Goal: Task Accomplishment & Management: Manage account settings

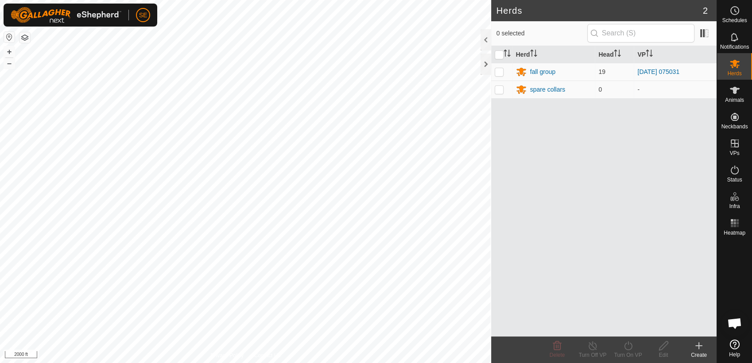
scroll to position [485, 0]
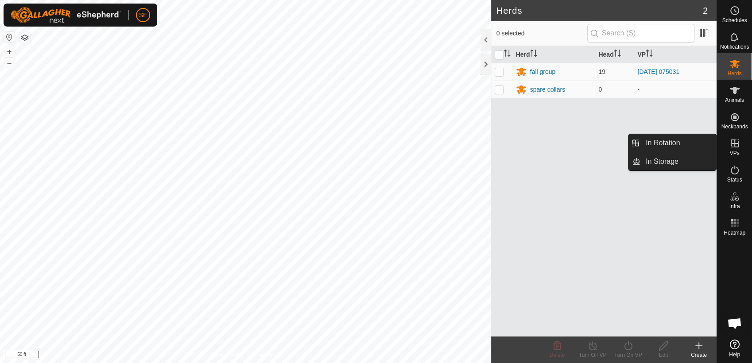
click at [733, 147] on icon at bounding box center [734, 143] width 11 height 11
click at [673, 162] on link "In Storage" at bounding box center [678, 162] width 76 height 18
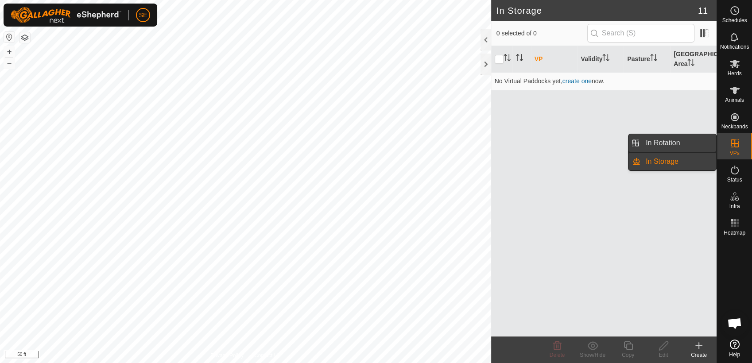
click at [667, 141] on link "In Rotation" at bounding box center [678, 143] width 76 height 18
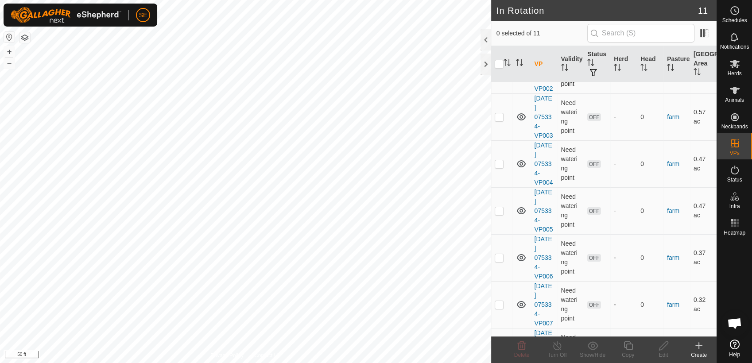
scroll to position [278, 0]
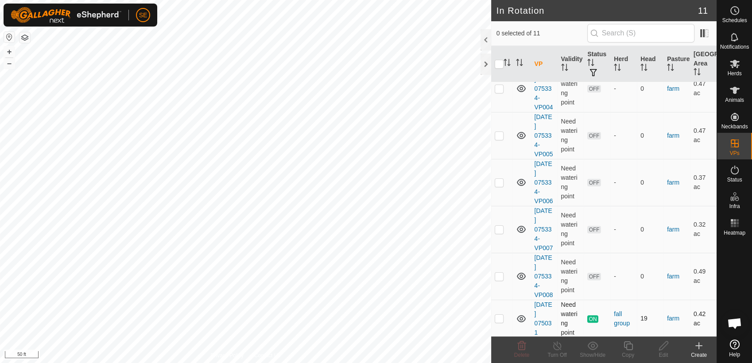
click at [499, 318] on p-checkbox at bounding box center [499, 318] width 9 height 7
checkbox input "true"
click at [626, 348] on icon at bounding box center [628, 345] width 9 height 9
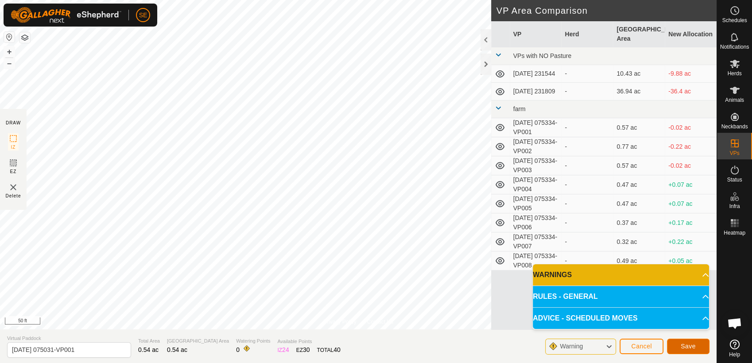
click at [697, 343] on button "Save" at bounding box center [688, 347] width 43 height 16
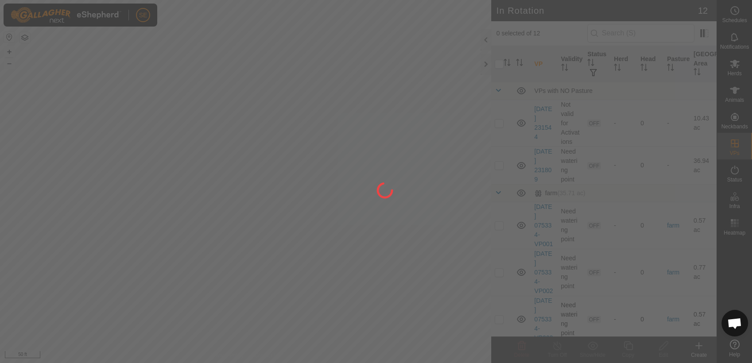
click at [316, 157] on div at bounding box center [376, 181] width 752 height 363
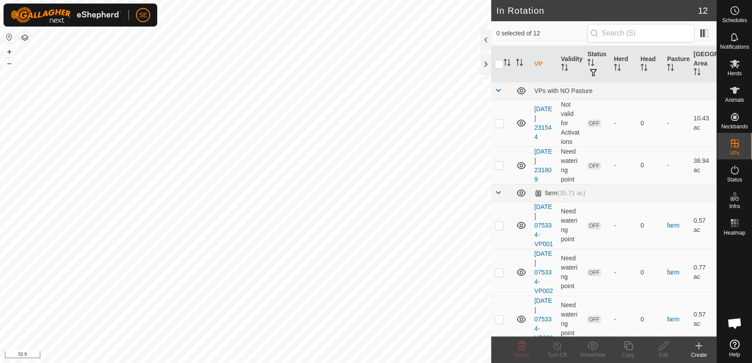
checkbox input "true"
click at [630, 347] on icon at bounding box center [628, 346] width 11 height 11
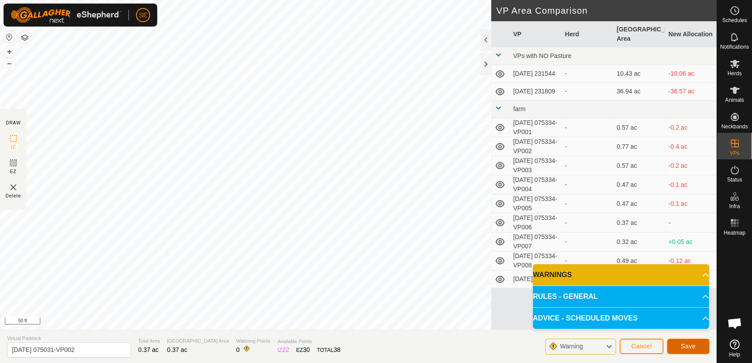
click at [688, 344] on span "Save" at bounding box center [688, 346] width 15 height 7
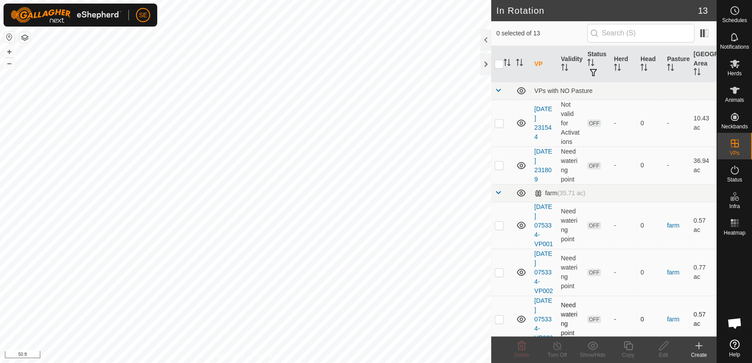
checkbox input "true"
click at [522, 346] on icon at bounding box center [521, 346] width 11 height 11
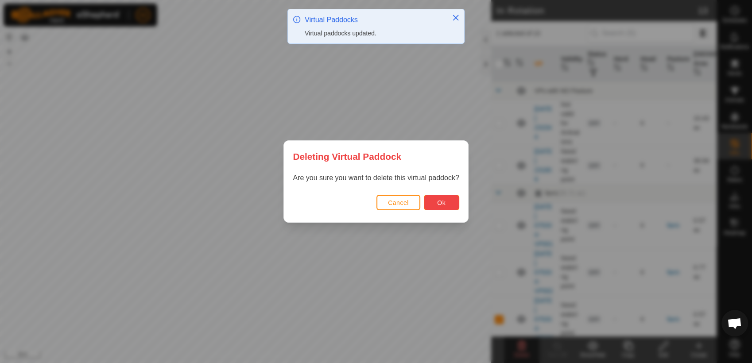
click at [437, 202] on span "Ok" at bounding box center [441, 202] width 8 height 7
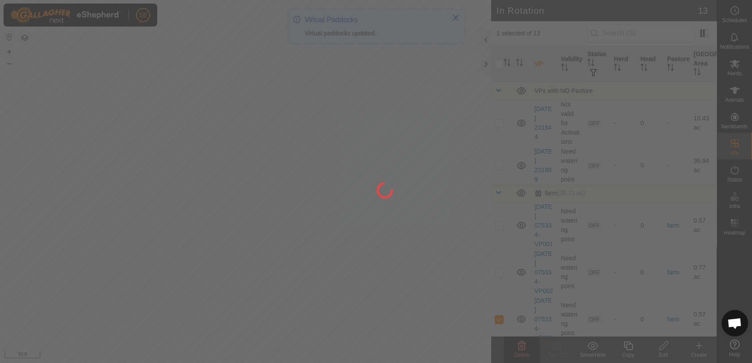
checkbox input "false"
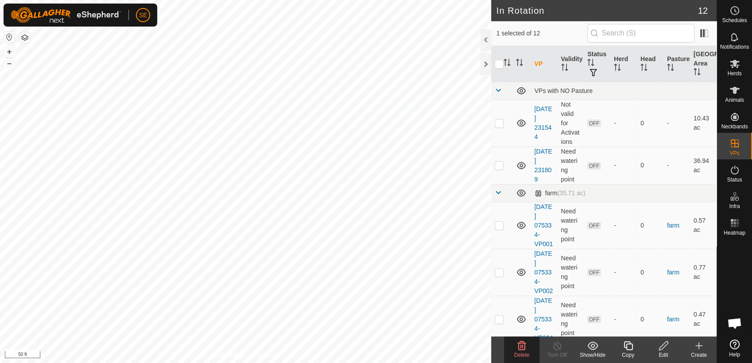
click at [524, 351] on icon at bounding box center [521, 346] width 11 height 11
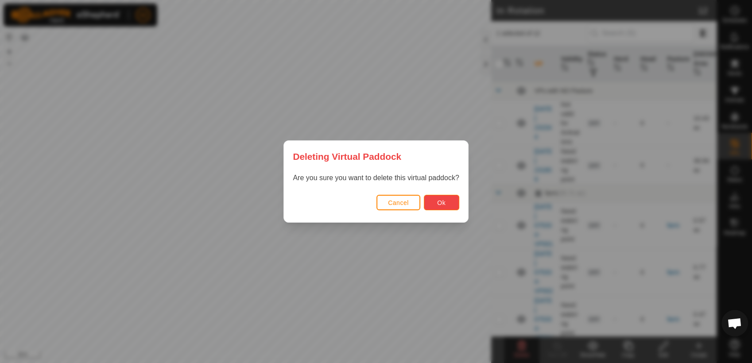
click at [447, 203] on button "Ok" at bounding box center [441, 203] width 35 height 16
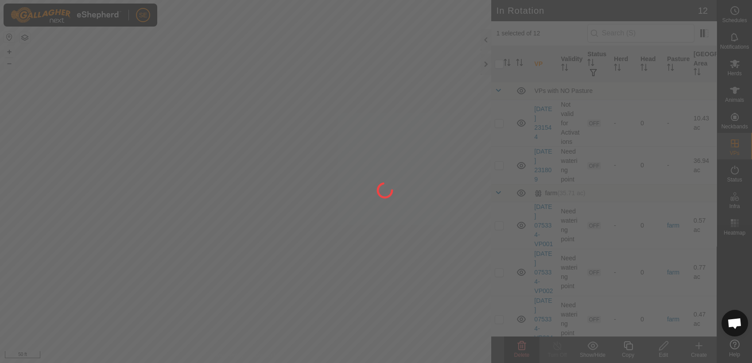
checkbox input "false"
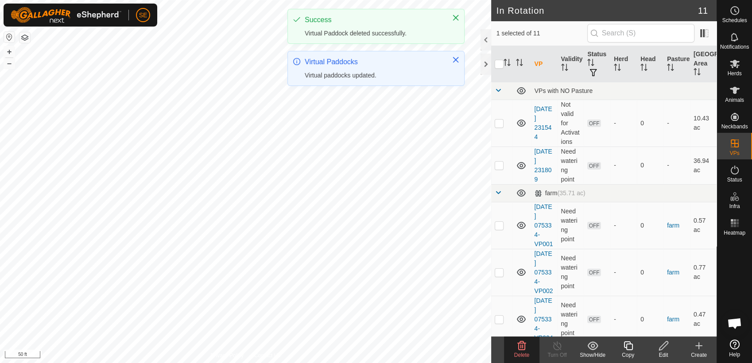
click at [517, 349] on icon at bounding box center [521, 346] width 11 height 11
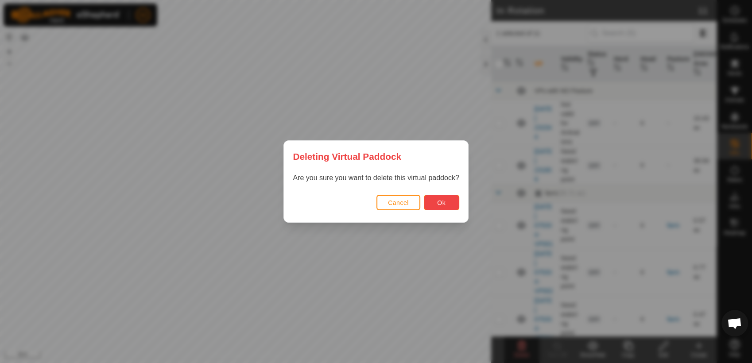
click at [438, 204] on span "Ok" at bounding box center [441, 202] width 8 height 7
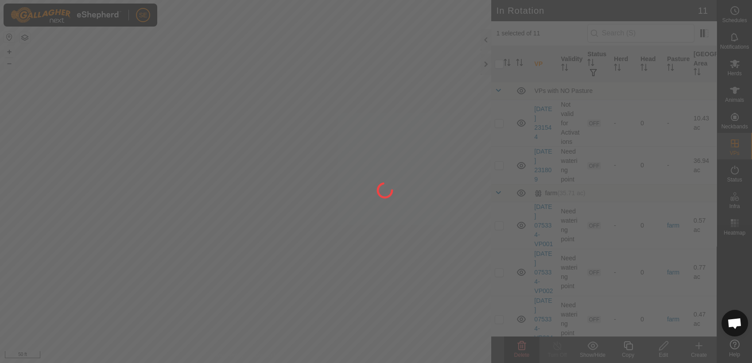
checkbox input "false"
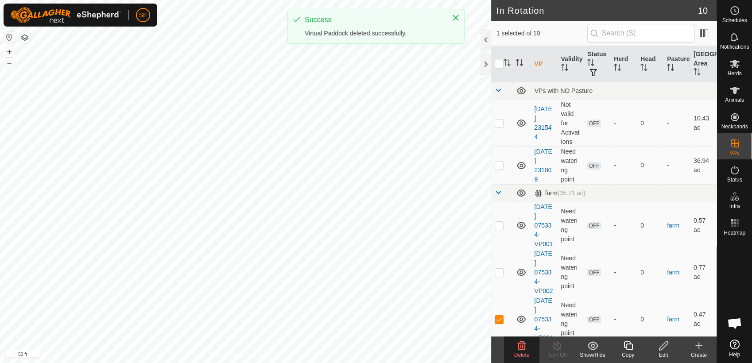
click at [524, 349] on icon at bounding box center [522, 345] width 8 height 9
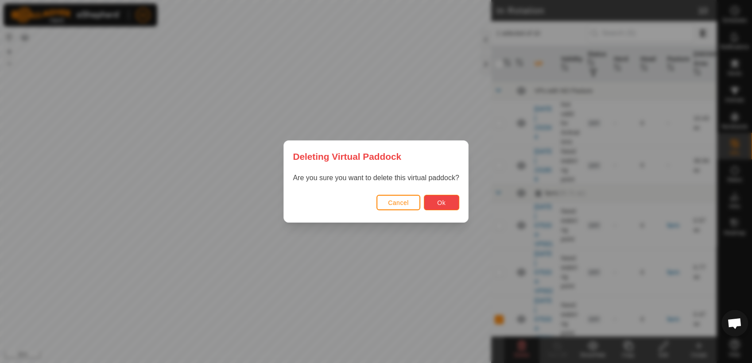
click at [434, 204] on button "Ok" at bounding box center [441, 203] width 35 height 16
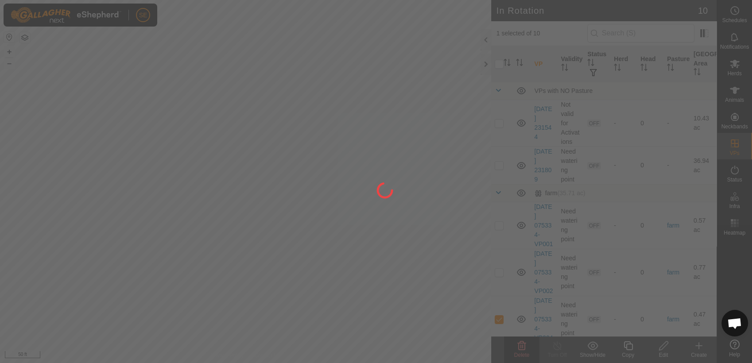
checkbox input "false"
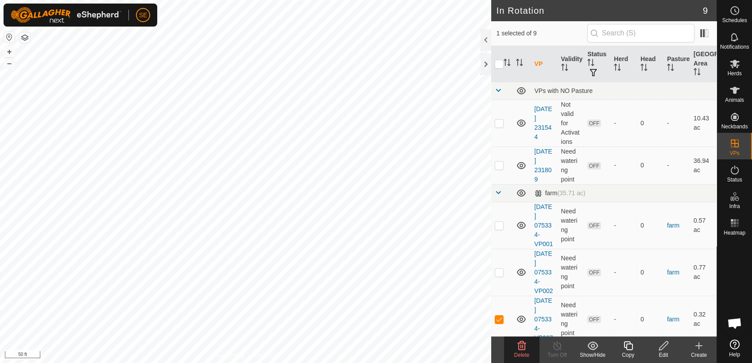
click at [519, 344] on icon at bounding box center [522, 345] width 8 height 9
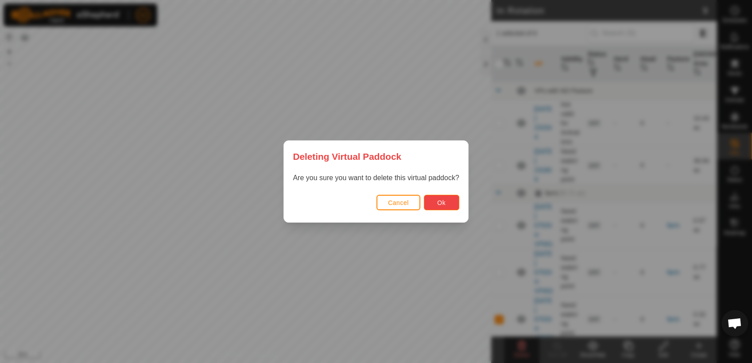
click at [442, 205] on span "Ok" at bounding box center [441, 202] width 8 height 7
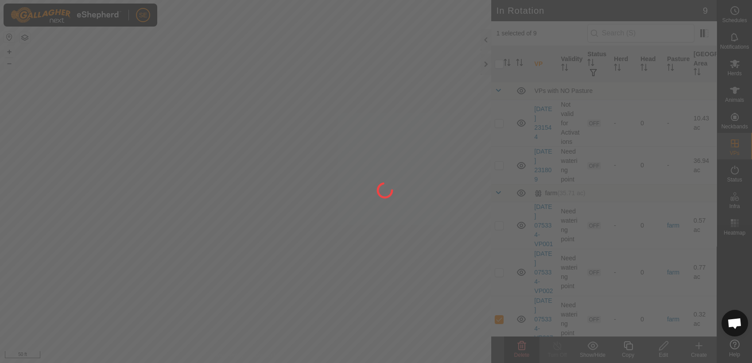
checkbox input "false"
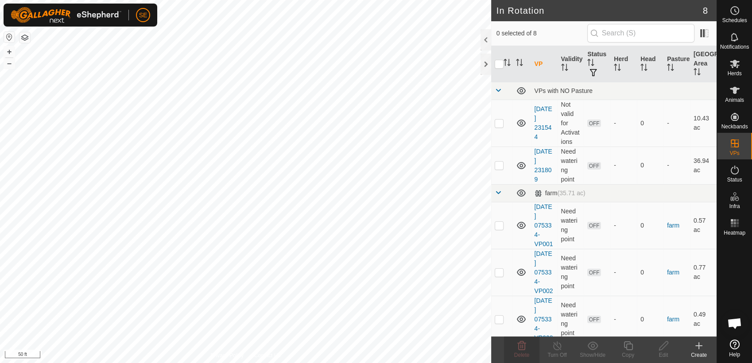
checkbox input "true"
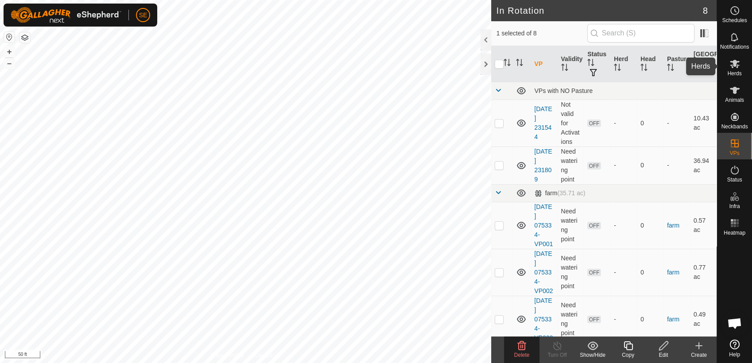
click at [737, 63] on icon at bounding box center [734, 63] width 11 height 11
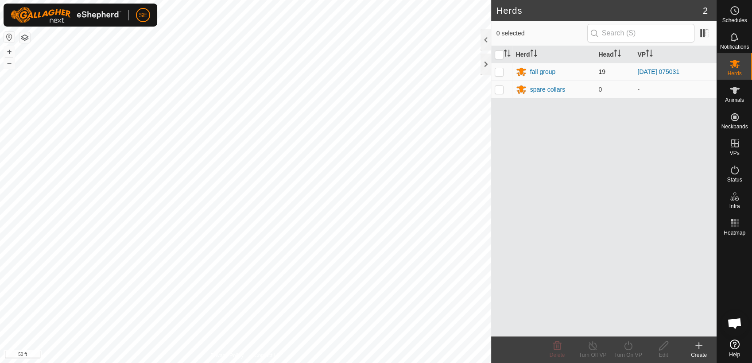
click at [500, 73] on p-checkbox at bounding box center [499, 71] width 9 height 7
checkbox input "true"
click at [627, 345] on icon at bounding box center [628, 346] width 11 height 11
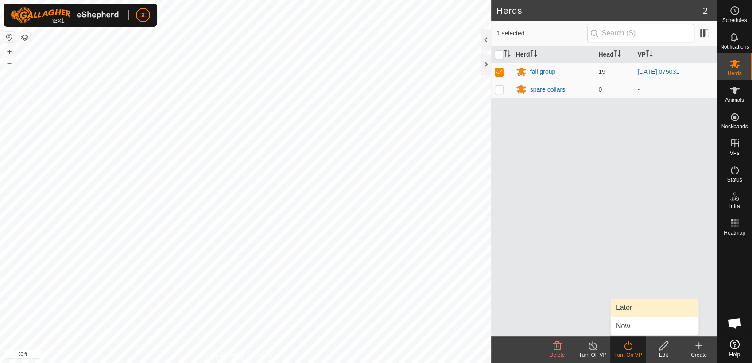
click at [642, 307] on link "Later" at bounding box center [655, 308] width 88 height 18
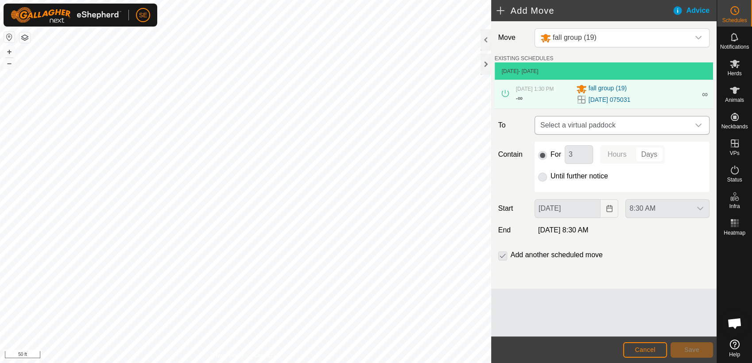
click at [578, 124] on span "Select a virtual paddock" at bounding box center [613, 125] width 153 height 18
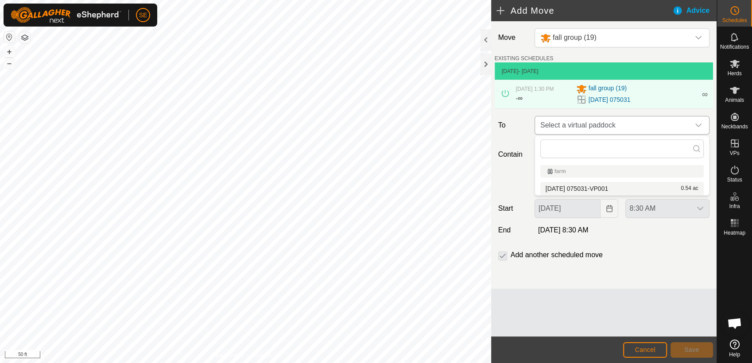
click at [571, 122] on span "Select a virtual paddock" at bounding box center [613, 125] width 153 height 18
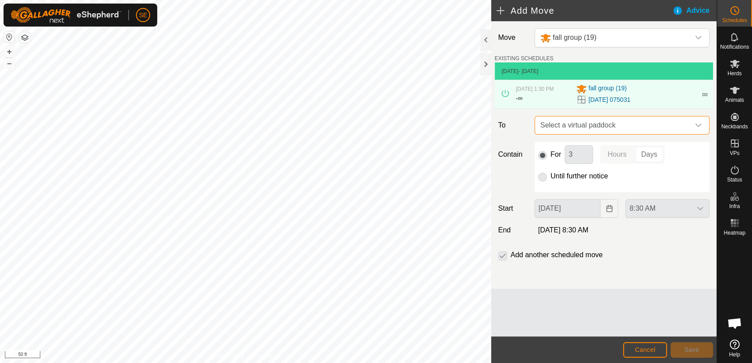
click at [571, 124] on span "Select a virtual paddock" at bounding box center [613, 125] width 153 height 18
click at [738, 66] on icon at bounding box center [734, 63] width 11 height 11
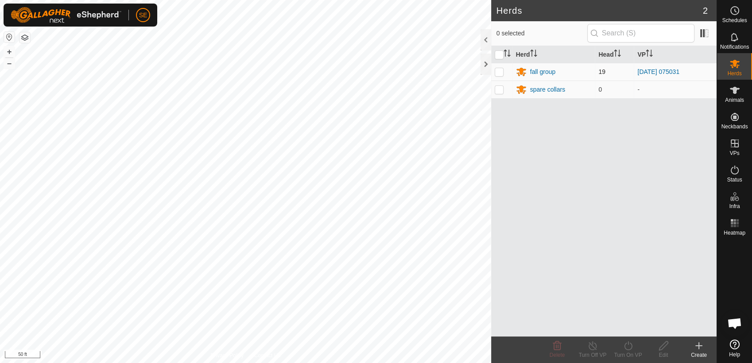
click at [500, 73] on p-checkbox at bounding box center [499, 71] width 9 height 7
checkbox input "true"
click at [735, 14] on icon at bounding box center [734, 10] width 11 height 11
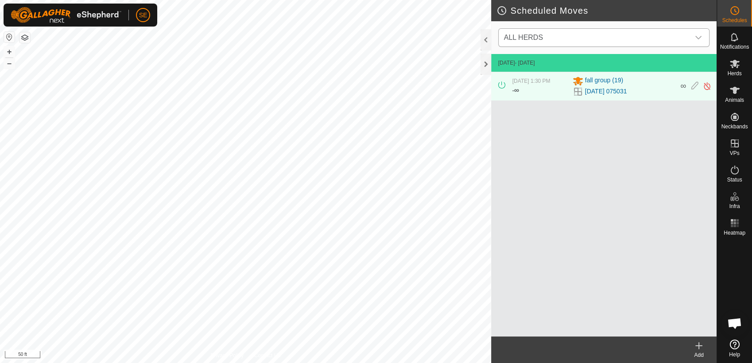
click at [535, 36] on span "ALL HERDS" at bounding box center [523, 38] width 39 height 8
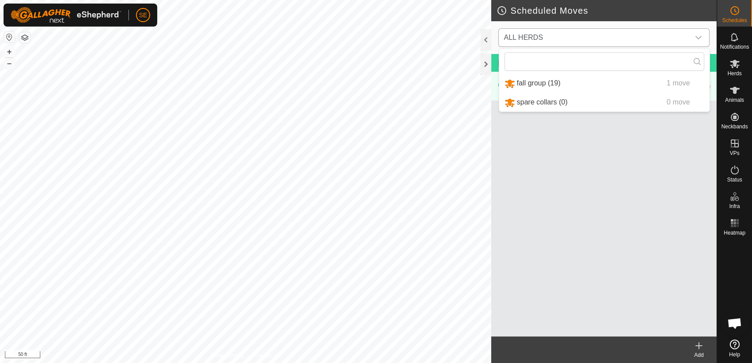
click at [538, 83] on li "fall group (19) 1 move" at bounding box center [604, 83] width 210 height 18
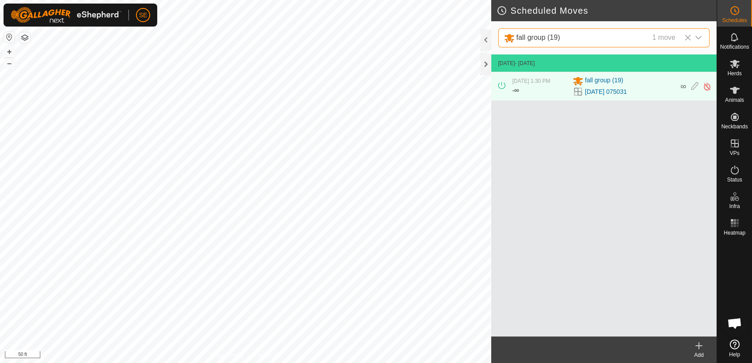
click at [700, 353] on div "Add" at bounding box center [698, 355] width 35 height 8
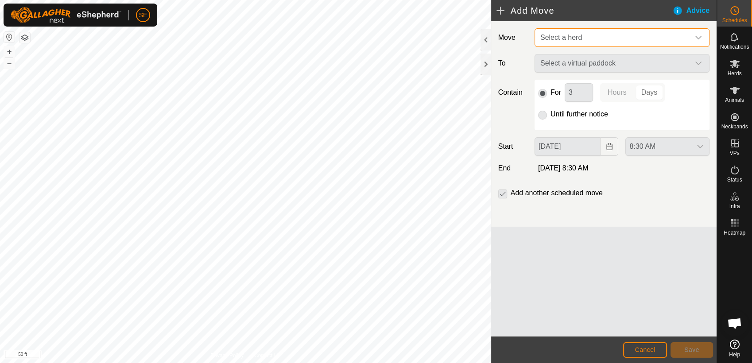
click at [635, 36] on span "Select a herd" at bounding box center [613, 38] width 153 height 18
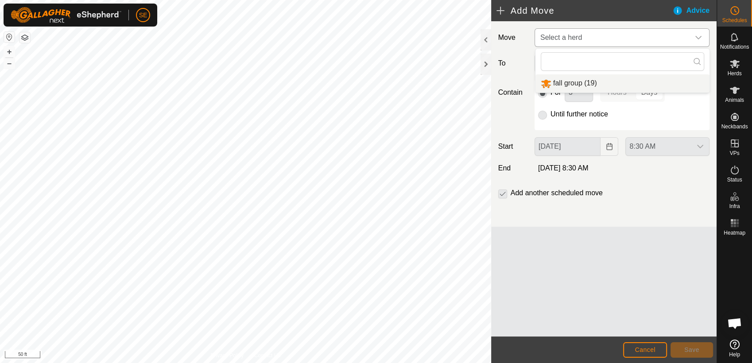
click at [578, 83] on li "fall group (19)" at bounding box center [622, 83] width 174 height 18
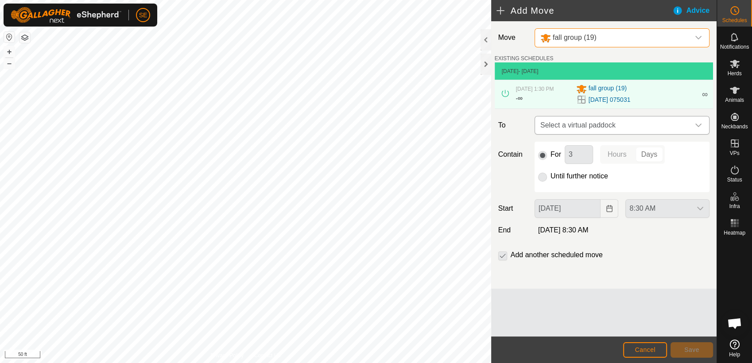
click at [597, 124] on span "Select a virtual paddock" at bounding box center [613, 125] width 153 height 18
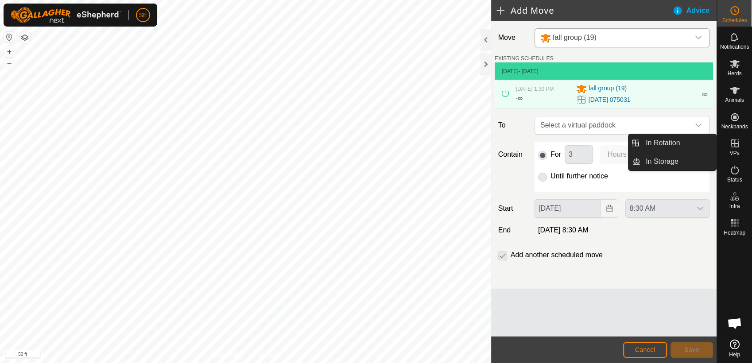
click at [734, 148] on icon at bounding box center [734, 143] width 11 height 11
click at [661, 143] on link "In Rotation" at bounding box center [678, 143] width 76 height 18
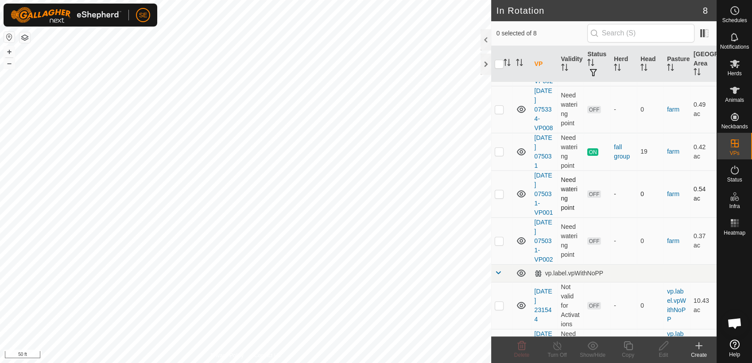
scroll to position [137, 0]
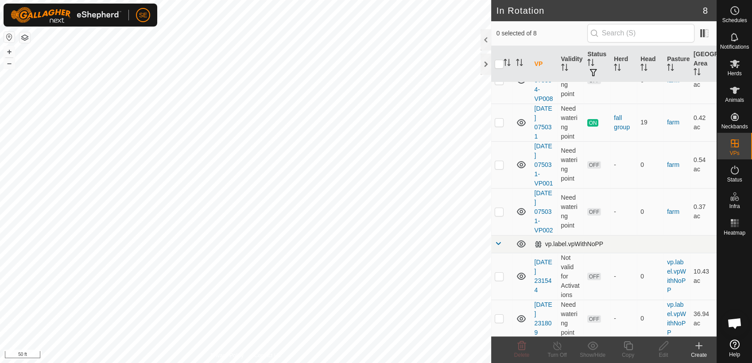
click at [500, 240] on span at bounding box center [498, 243] width 7 height 7
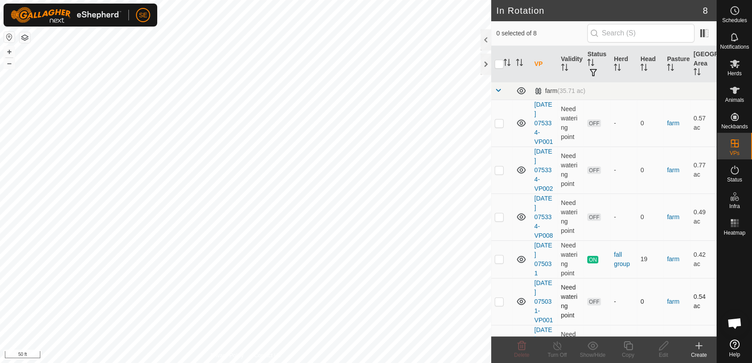
scroll to position [53, 0]
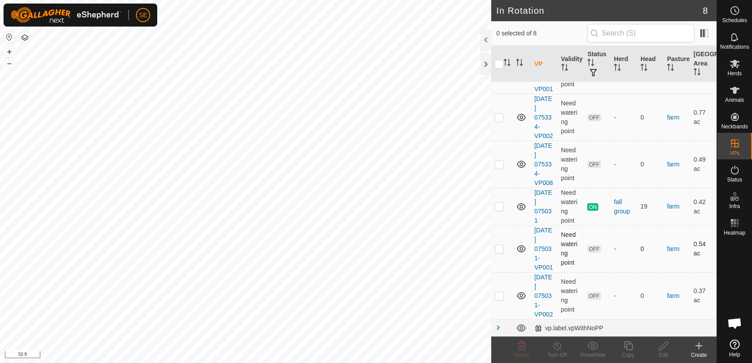
checkbox input "true"
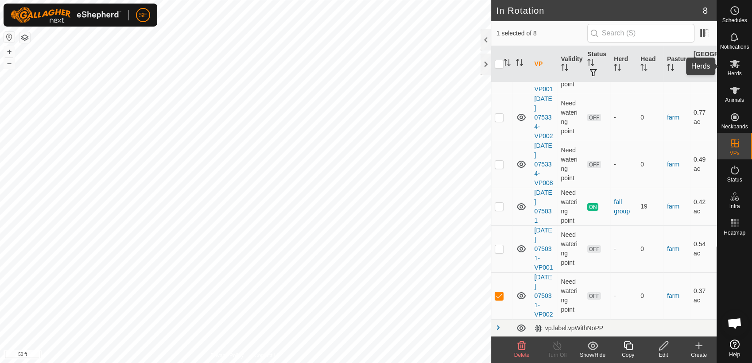
click at [737, 68] on icon at bounding box center [735, 64] width 10 height 8
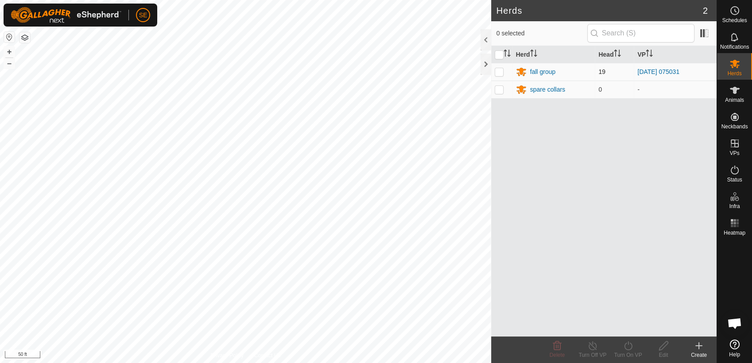
click at [498, 69] on p-checkbox at bounding box center [499, 71] width 9 height 7
checkbox input "true"
click at [592, 353] on div "Turn Off VP" at bounding box center [592, 355] width 35 height 8
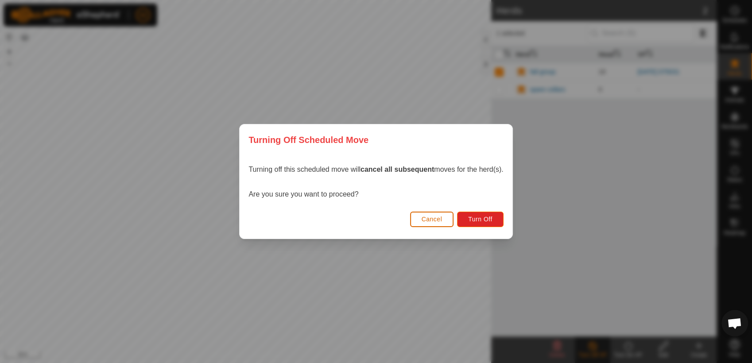
click at [443, 218] on button "Cancel" at bounding box center [432, 220] width 44 height 16
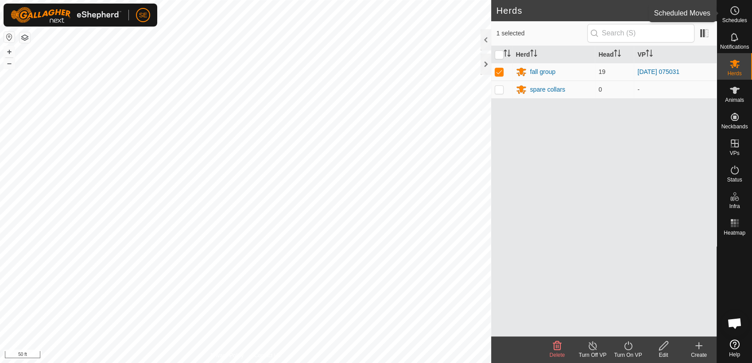
click at [733, 19] on span "Schedules" at bounding box center [734, 20] width 25 height 5
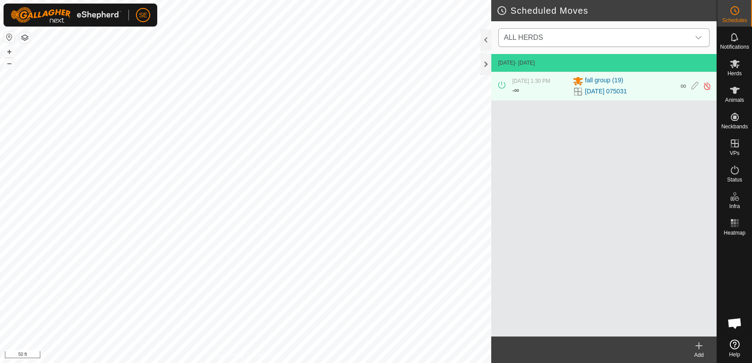
click at [642, 38] on span "ALL HERDS" at bounding box center [594, 38] width 189 height 18
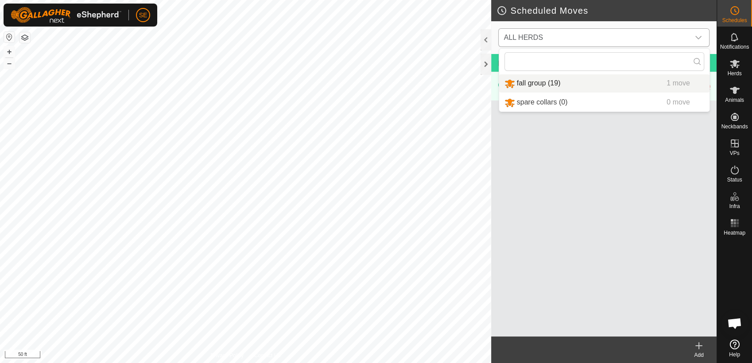
click at [528, 84] on li "fall group (19) 1 move" at bounding box center [604, 83] width 210 height 18
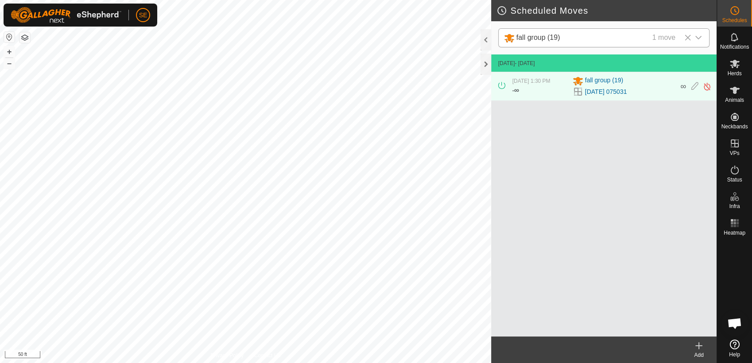
click at [700, 351] on div "Add" at bounding box center [698, 355] width 35 height 8
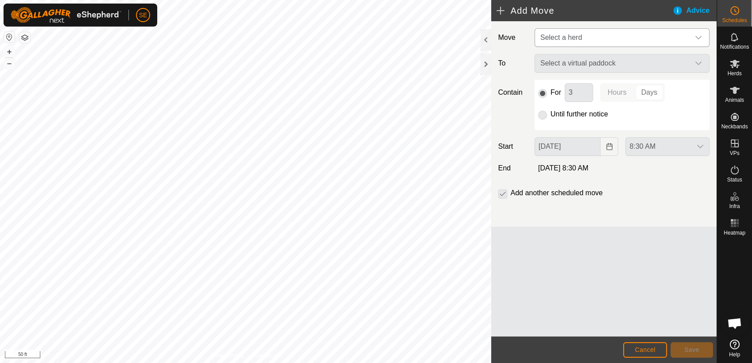
click at [594, 33] on span "Select a herd" at bounding box center [613, 38] width 153 height 18
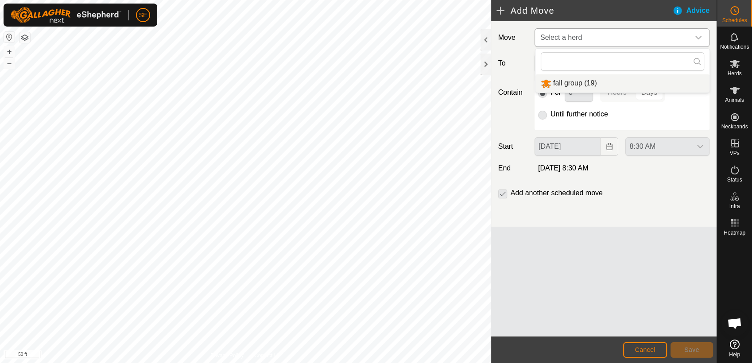
click at [576, 83] on li "fall group (19)" at bounding box center [622, 83] width 174 height 18
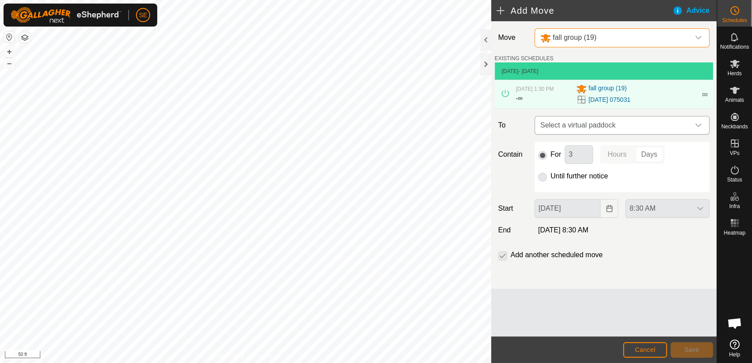
click at [586, 124] on span "Select a virtual paddock" at bounding box center [613, 125] width 153 height 18
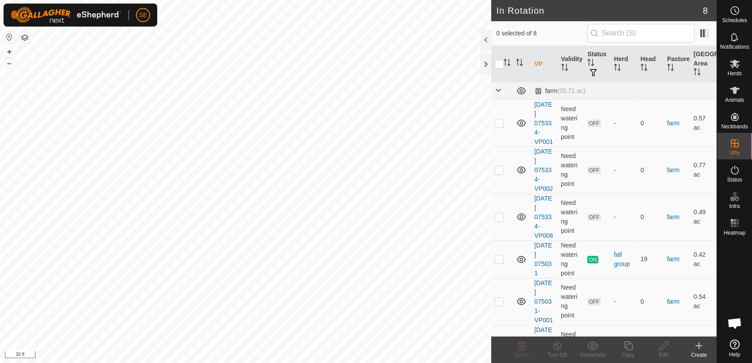
checkbox input "true"
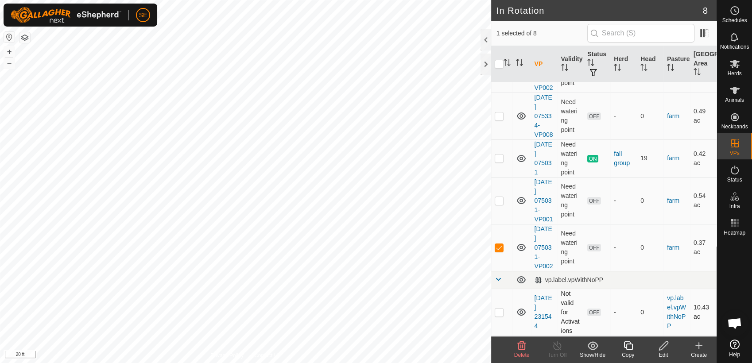
scroll to position [137, 0]
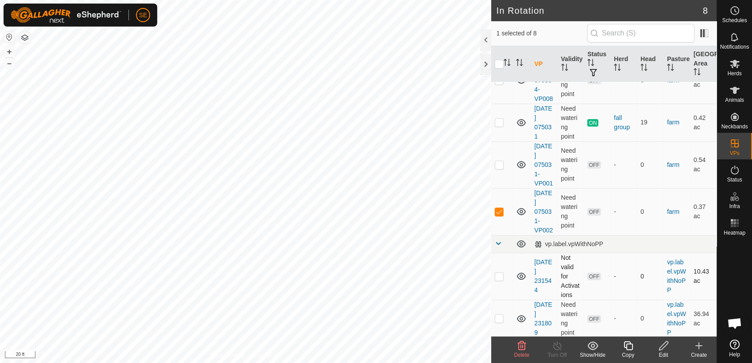
click at [501, 277] on p-checkbox at bounding box center [499, 276] width 9 height 7
checkbox input "true"
click at [496, 320] on p-checkbox at bounding box center [499, 318] width 9 height 7
checkbox input "true"
click at [496, 210] on p-checkbox at bounding box center [499, 211] width 9 height 7
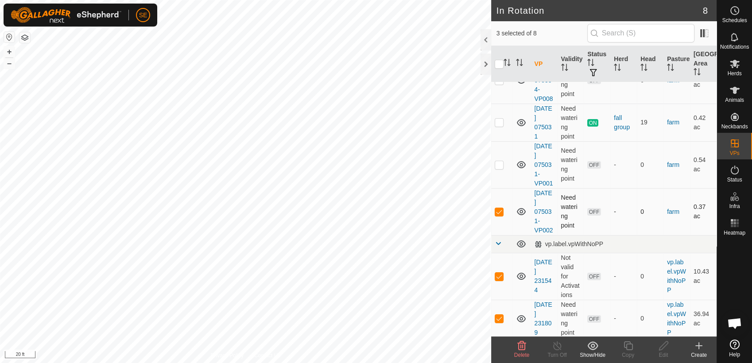
checkbox input "false"
click at [500, 318] on p-checkbox at bounding box center [499, 318] width 9 height 7
checkbox input "false"
click at [500, 273] on p-checkbox at bounding box center [499, 276] width 9 height 7
checkbox input "false"
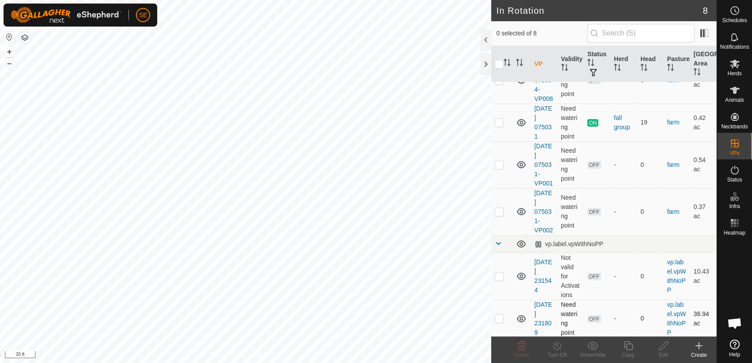
click at [500, 318] on p-checkbox at bounding box center [499, 318] width 9 height 7
checkbox input "true"
click at [500, 275] on p-checkbox at bounding box center [499, 276] width 9 height 7
checkbox input "true"
click at [502, 318] on p-checkbox at bounding box center [499, 318] width 9 height 7
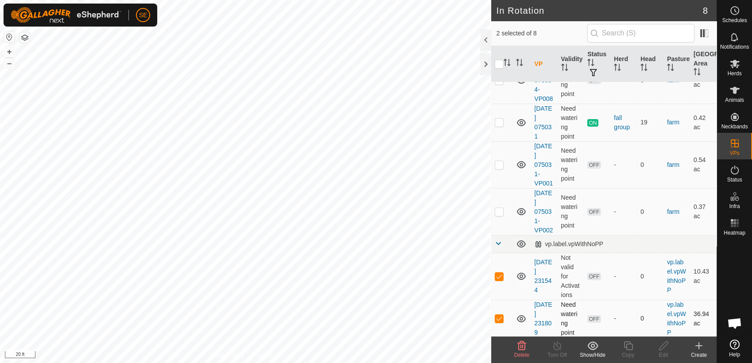
checkbox input "false"
click at [502, 275] on p-checkbox at bounding box center [499, 276] width 9 height 7
checkbox input "false"
click at [498, 211] on p-checkbox at bounding box center [499, 211] width 9 height 7
checkbox input "true"
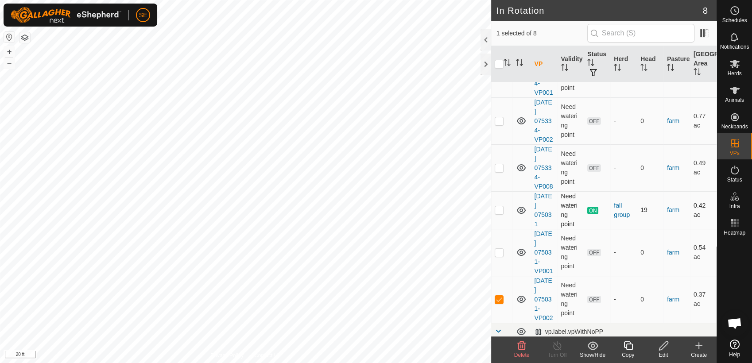
scroll to position [0, 0]
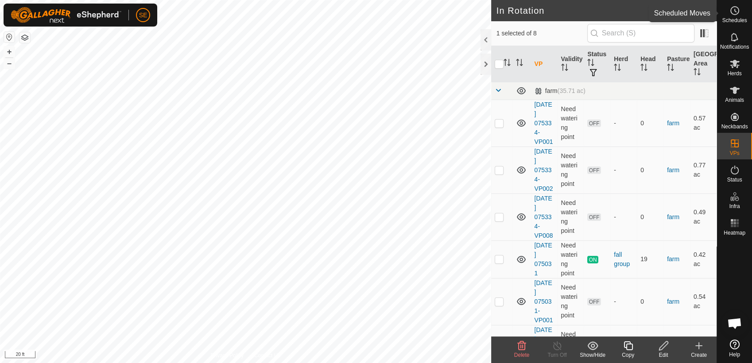
click at [733, 18] on span "Schedules" at bounding box center [734, 20] width 25 height 5
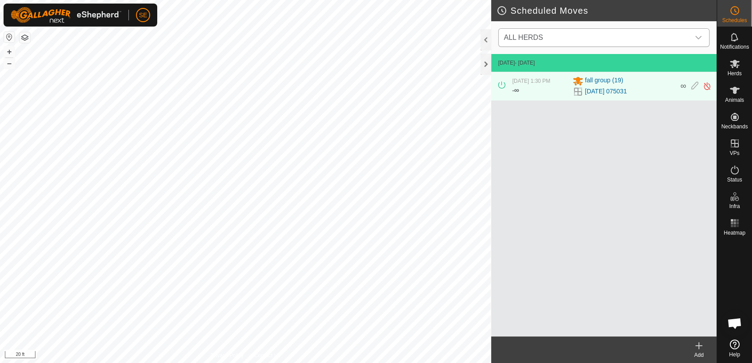
click at [517, 39] on span "ALL HERDS" at bounding box center [523, 38] width 39 height 8
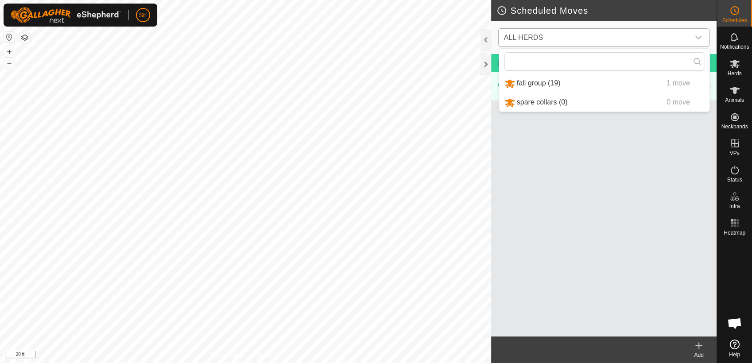
click at [535, 81] on li "fall group (19) 1 move" at bounding box center [604, 83] width 210 height 18
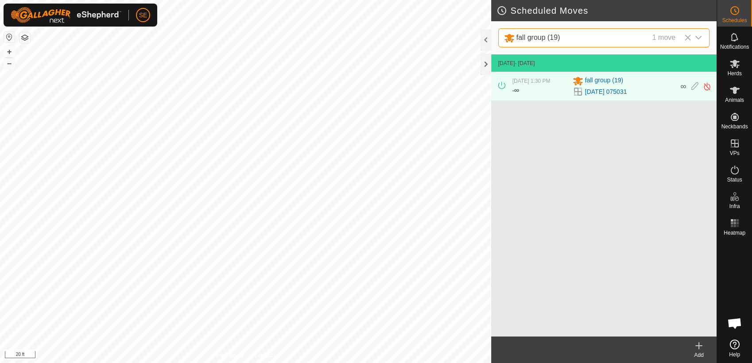
click at [700, 349] on icon at bounding box center [699, 346] width 11 height 11
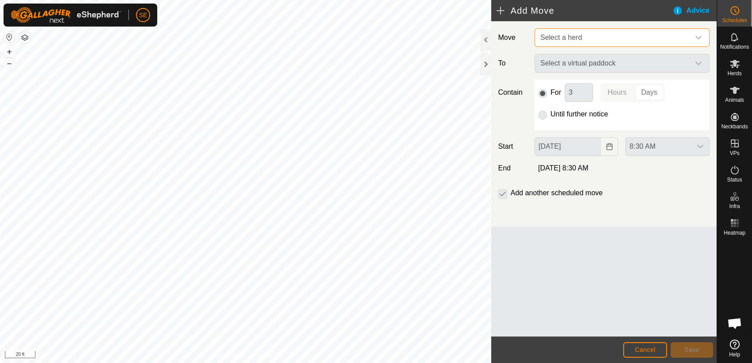
click at [593, 37] on span "Select a herd" at bounding box center [613, 38] width 153 height 18
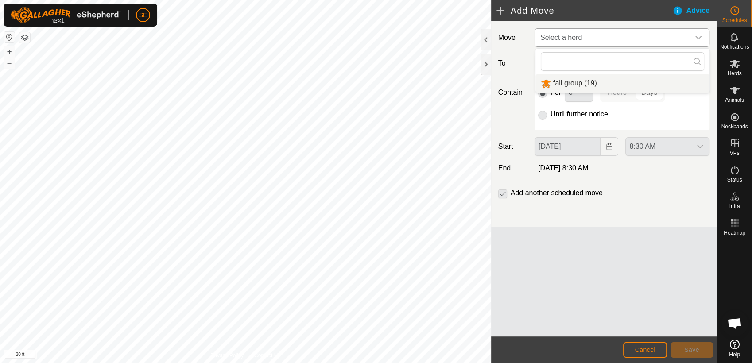
click at [577, 84] on li "fall group (19)" at bounding box center [622, 83] width 174 height 18
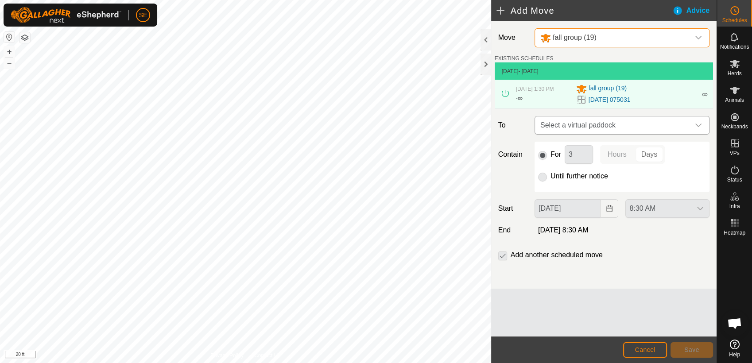
click at [577, 122] on span "Select a virtual paddock" at bounding box center [613, 125] width 153 height 18
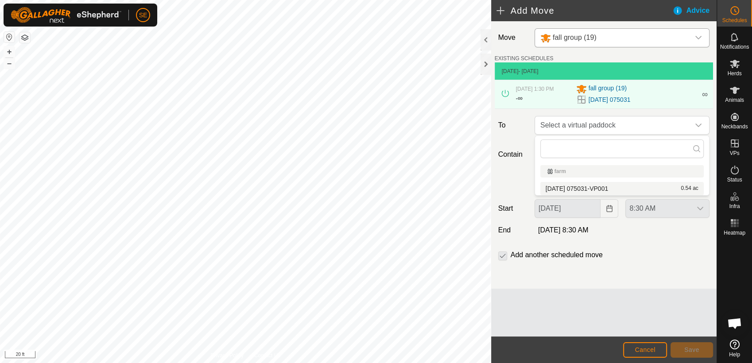
click at [574, 186] on li "[DATE] 075031-VP001 0.54 ac" at bounding box center [621, 188] width 163 height 13
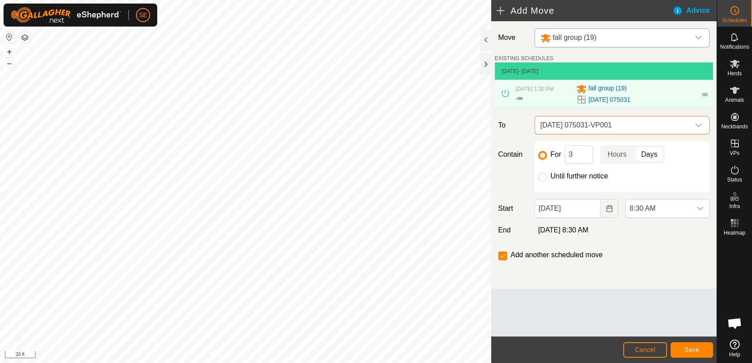
click at [616, 126] on span "[DATE] 075031-VP001" at bounding box center [613, 125] width 153 height 18
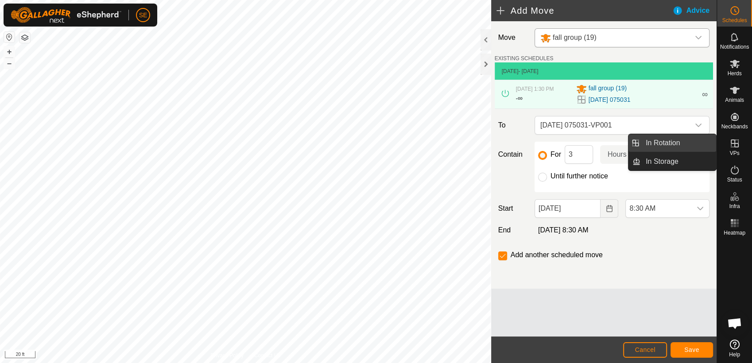
click at [685, 140] on link "In Rotation" at bounding box center [678, 143] width 76 height 18
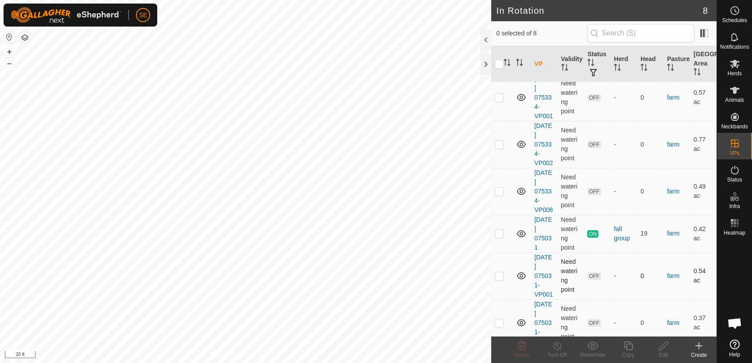
scroll to position [98, 0]
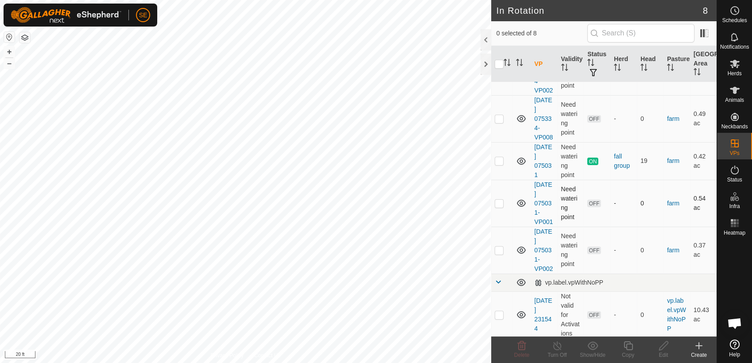
click at [499, 203] on p-checkbox at bounding box center [499, 203] width 9 height 7
checkbox input "true"
click at [500, 250] on p-checkbox at bounding box center [499, 250] width 9 height 7
checkbox input "true"
click at [496, 204] on p-checkbox at bounding box center [499, 203] width 9 height 7
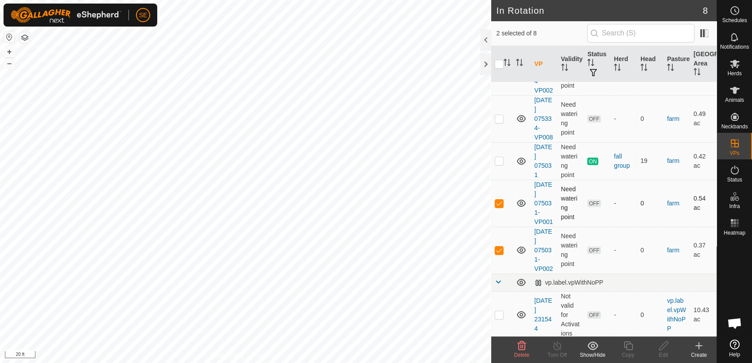
checkbox input "false"
click at [496, 248] on p-checkbox at bounding box center [499, 250] width 9 height 7
checkbox input "false"
click at [503, 70] on div "In Rotation 8 0 selected of 8 VP Validity Status Herd Head Pasture [GEOGRAPHIC_…" at bounding box center [358, 181] width 717 height 363
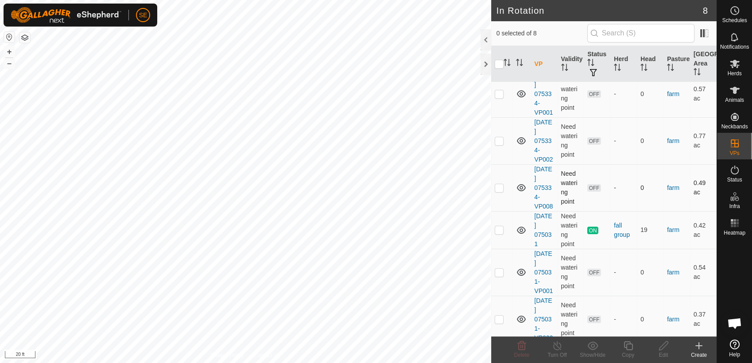
scroll to position [0, 0]
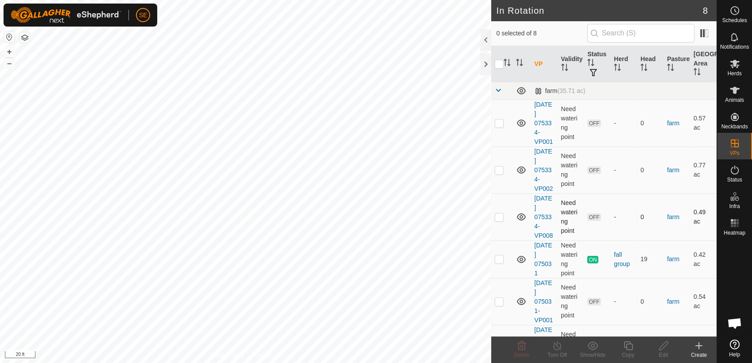
click at [498, 215] on p-checkbox at bounding box center [499, 216] width 9 height 7
checkbox input "true"
click at [498, 169] on p-checkbox at bounding box center [499, 170] width 9 height 7
checkbox input "true"
click at [502, 121] on p-checkbox at bounding box center [499, 123] width 9 height 7
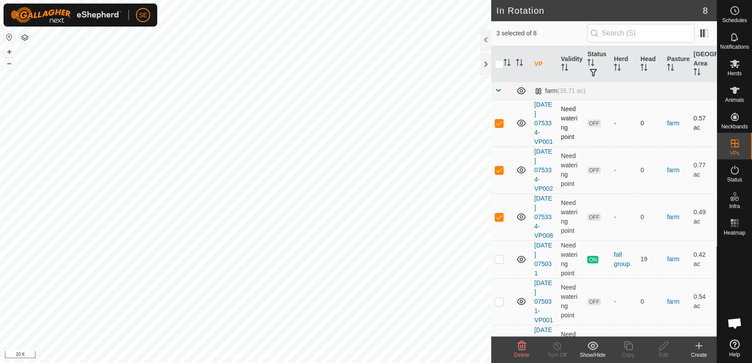
click at [500, 122] on p-checkbox at bounding box center [499, 123] width 9 height 7
checkbox input "false"
click at [500, 169] on p-checkbox at bounding box center [499, 170] width 9 height 7
checkbox input "false"
click at [504, 217] on td at bounding box center [501, 217] width 21 height 47
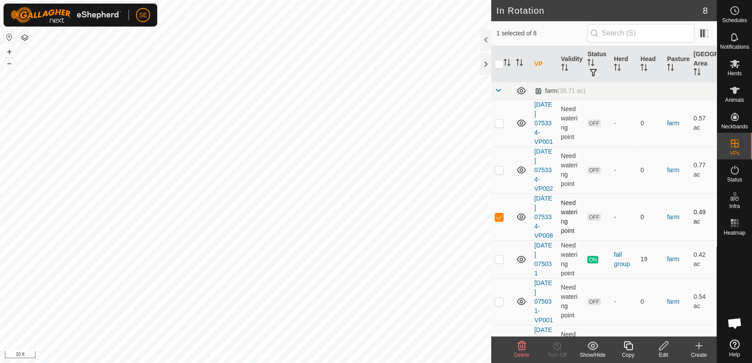
checkbox input "false"
click at [498, 304] on p-checkbox at bounding box center [499, 301] width 9 height 7
click at [495, 300] on p-checkbox at bounding box center [499, 301] width 9 height 7
checkbox input "false"
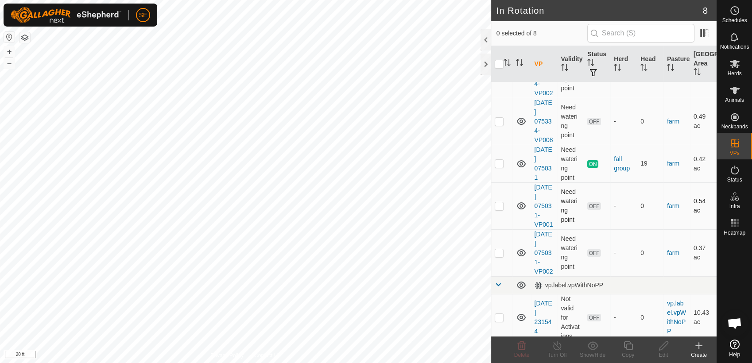
scroll to position [98, 0]
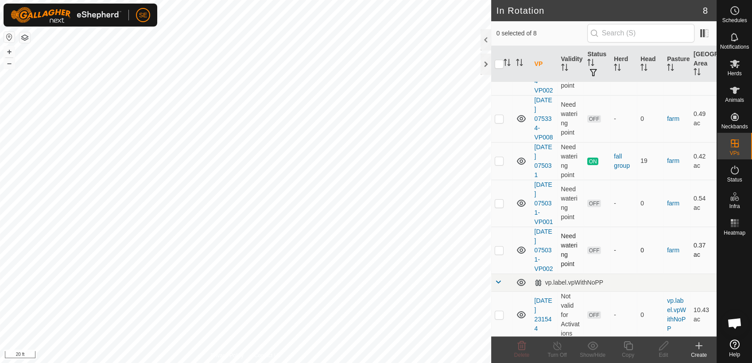
click at [498, 248] on p-checkbox at bounding box center [499, 250] width 9 height 7
checkbox input "true"
click at [666, 349] on icon at bounding box center [663, 346] width 11 height 11
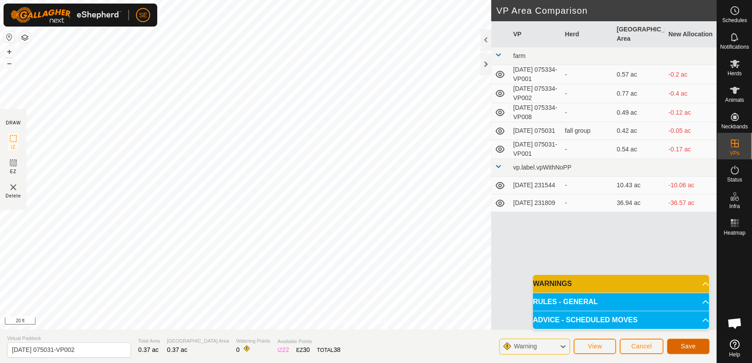
click at [679, 347] on button "Save" at bounding box center [688, 347] width 43 height 16
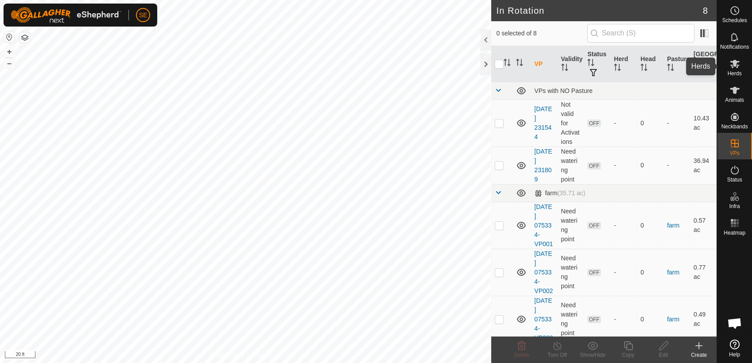
click at [737, 66] on icon at bounding box center [735, 64] width 10 height 8
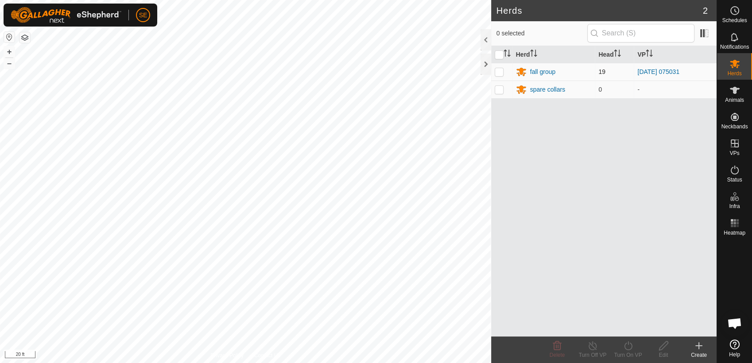
click at [496, 72] on p-checkbox at bounding box center [499, 71] width 9 height 7
checkbox input "true"
click at [627, 346] on div "SE Schedules Notifications Herds Animals Neckbands VPs Status Infra Heatmap Hel…" at bounding box center [376, 181] width 752 height 363
click at [733, 15] on circle at bounding box center [735, 11] width 8 height 8
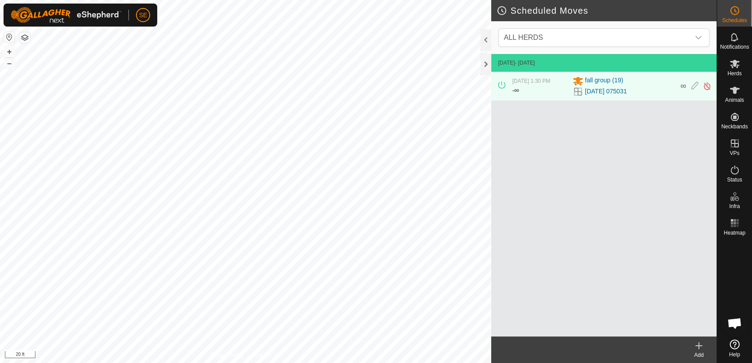
click at [699, 349] on icon at bounding box center [699, 346] width 0 height 6
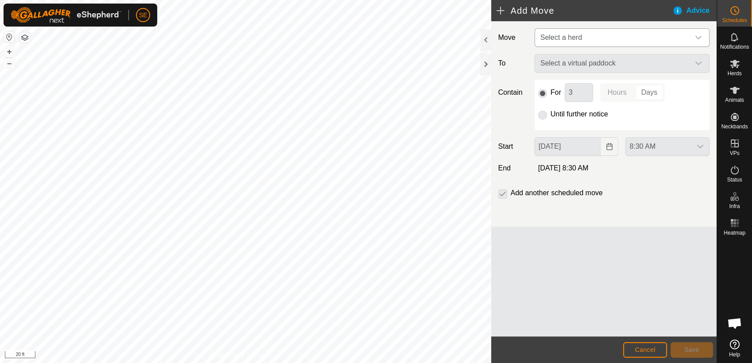
click at [586, 37] on span "Select a herd" at bounding box center [613, 38] width 153 height 18
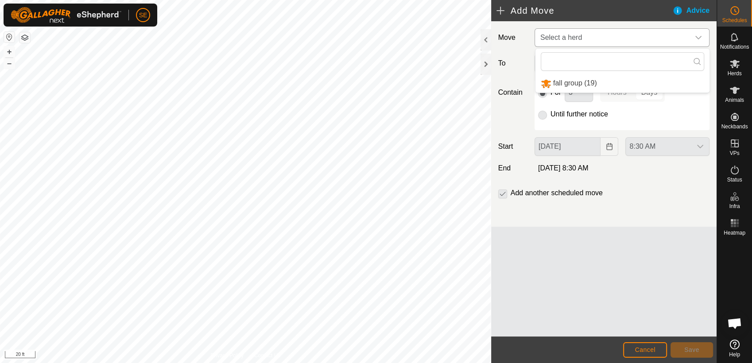
click at [572, 81] on li "fall group (19)" at bounding box center [622, 83] width 174 height 18
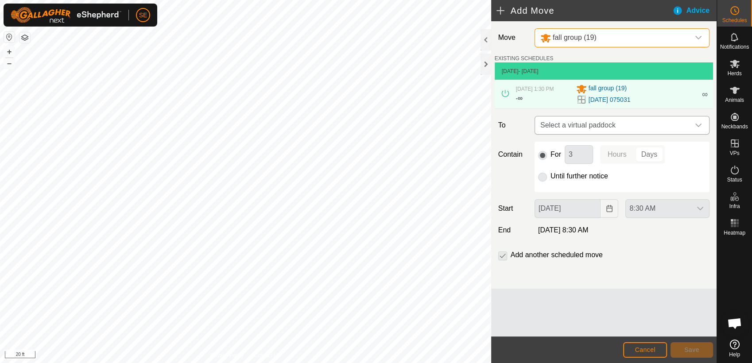
click at [582, 129] on span "Select a virtual paddock" at bounding box center [613, 125] width 153 height 18
click at [645, 349] on span "Cancel" at bounding box center [645, 349] width 21 height 7
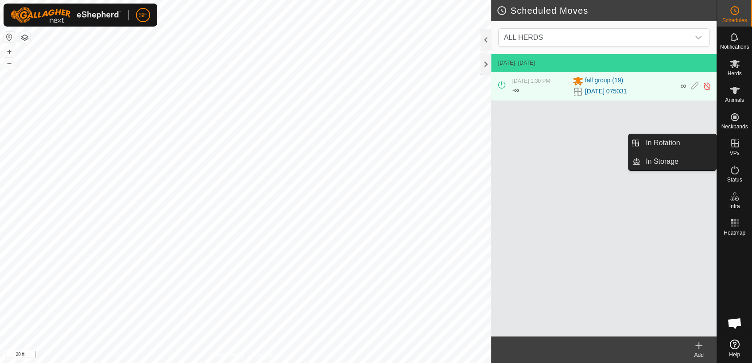
click at [737, 142] on icon at bounding box center [735, 144] width 8 height 8
click at [682, 141] on link "In Rotation" at bounding box center [678, 143] width 76 height 18
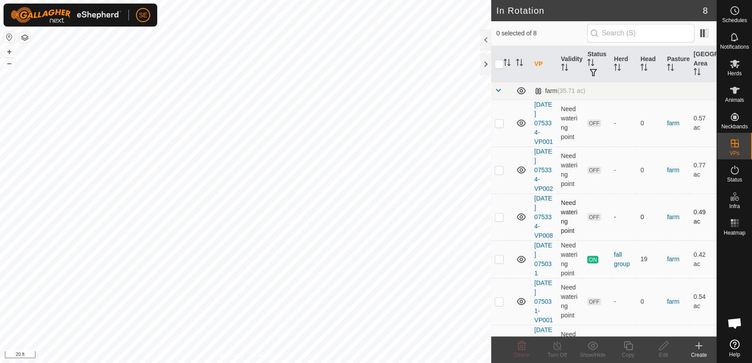
checkbox input "true"
click at [661, 345] on icon at bounding box center [663, 346] width 11 height 11
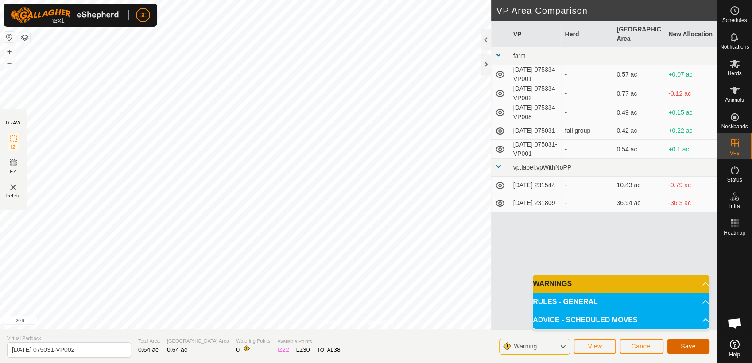
click at [679, 346] on button "Save" at bounding box center [688, 347] width 43 height 16
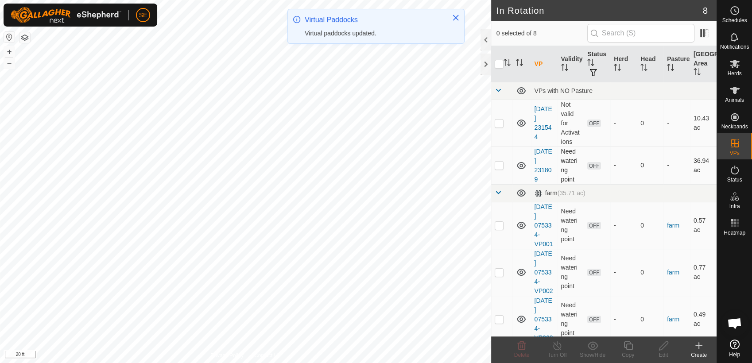
click at [497, 165] on p-checkbox at bounding box center [499, 165] width 9 height 7
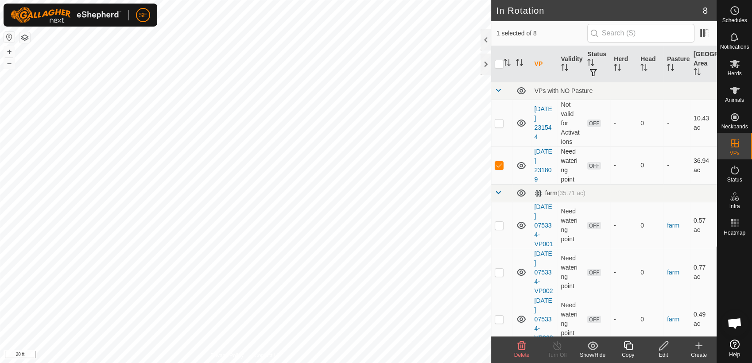
click at [498, 165] on p-checkbox at bounding box center [499, 165] width 9 height 7
checkbox input "false"
click at [497, 122] on p-checkbox at bounding box center [499, 123] width 9 height 7
checkbox input "false"
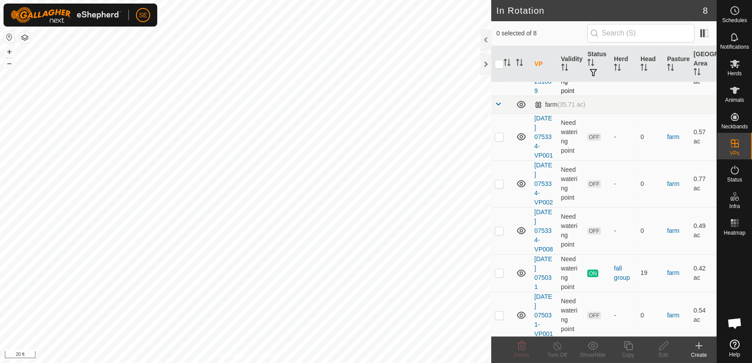
scroll to position [137, 0]
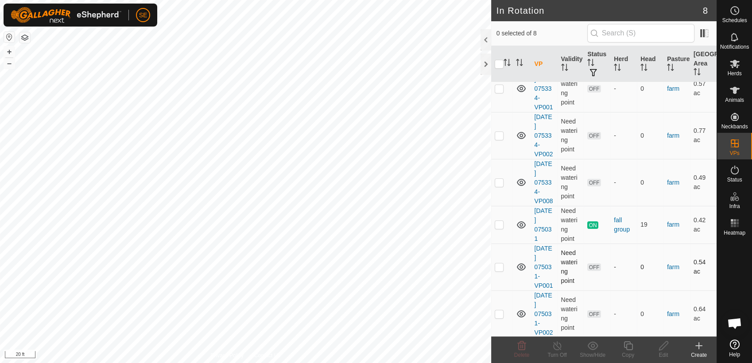
click at [497, 265] on p-checkbox at bounding box center [499, 267] width 9 height 7
click at [500, 266] on p-checkbox at bounding box center [499, 267] width 9 height 7
checkbox input "false"
click at [499, 312] on p-checkbox at bounding box center [499, 313] width 9 height 7
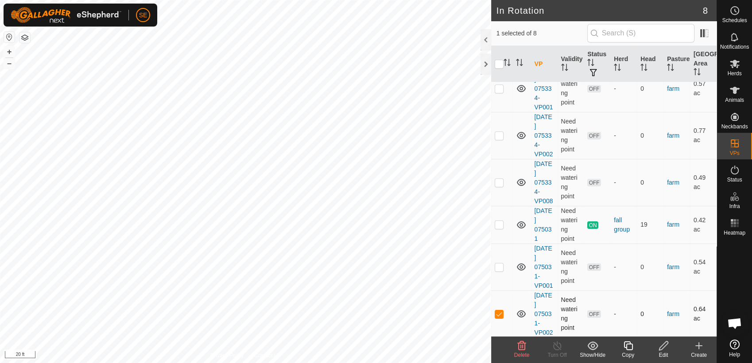
checkbox input "false"
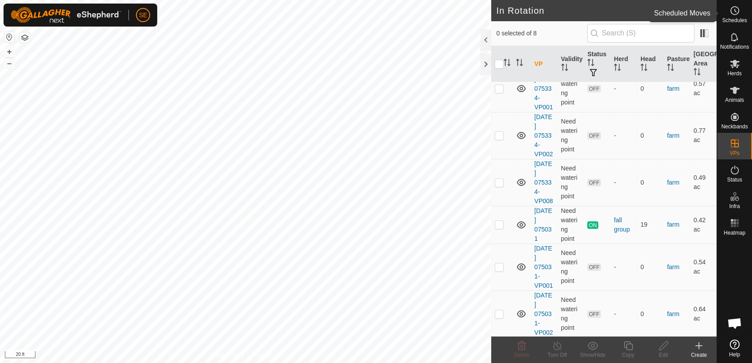
click at [733, 18] on span "Schedules" at bounding box center [734, 20] width 25 height 5
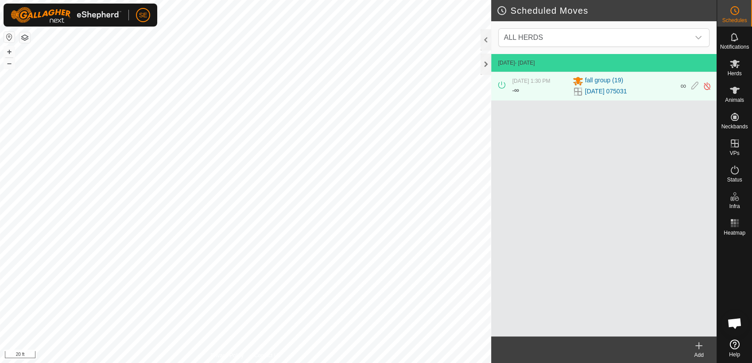
click at [701, 355] on div "Add" at bounding box center [698, 355] width 35 height 8
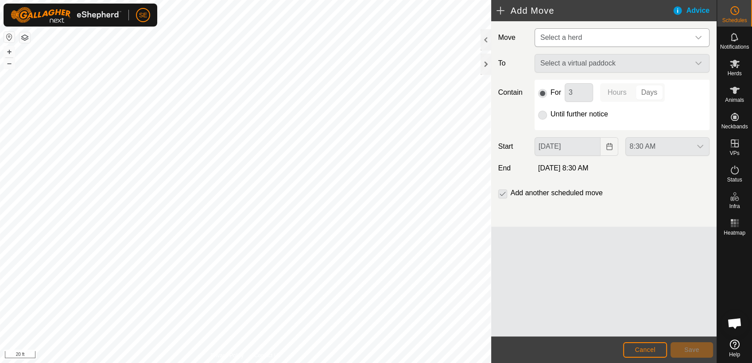
click at [598, 37] on span "Select a herd" at bounding box center [613, 38] width 153 height 18
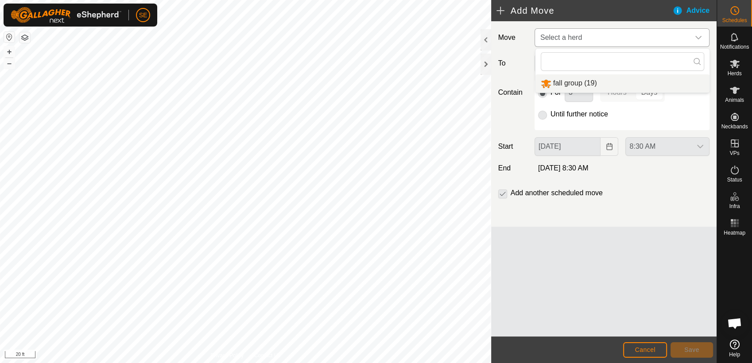
click at [576, 85] on li "fall group (19)" at bounding box center [622, 83] width 174 height 18
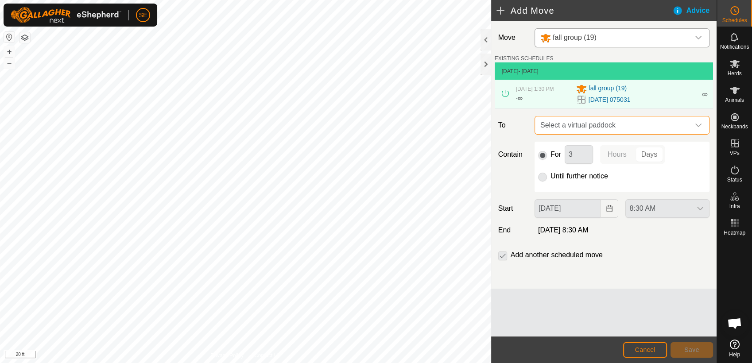
click at [585, 122] on span "Select a virtual paddock" at bounding box center [613, 125] width 153 height 18
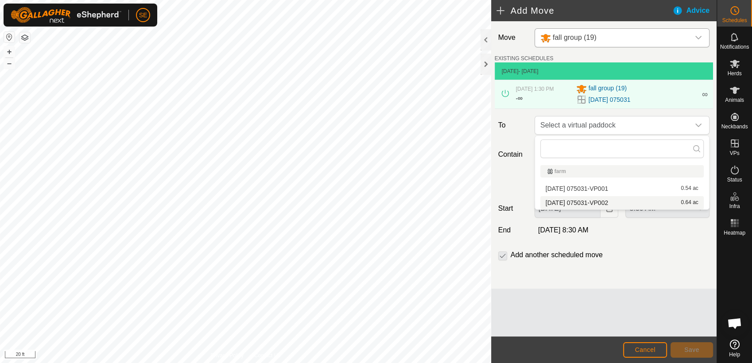
click at [585, 199] on li "[DATE] 075031-VP002 0.64 ac" at bounding box center [621, 202] width 163 height 13
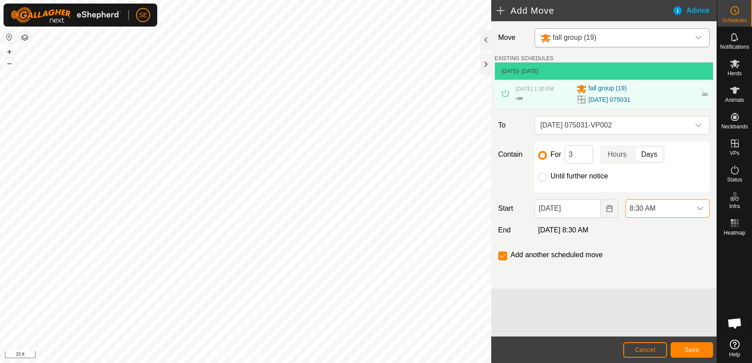
click at [673, 206] on span "8:30 AM" at bounding box center [659, 209] width 66 height 18
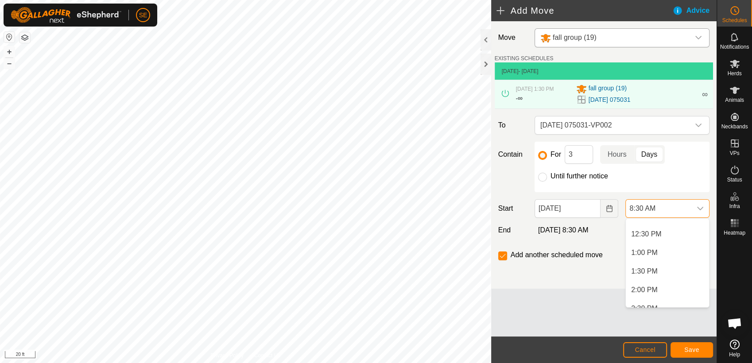
scroll to position [477, 0]
click at [646, 270] on li "2:00 PM" at bounding box center [667, 272] width 83 height 18
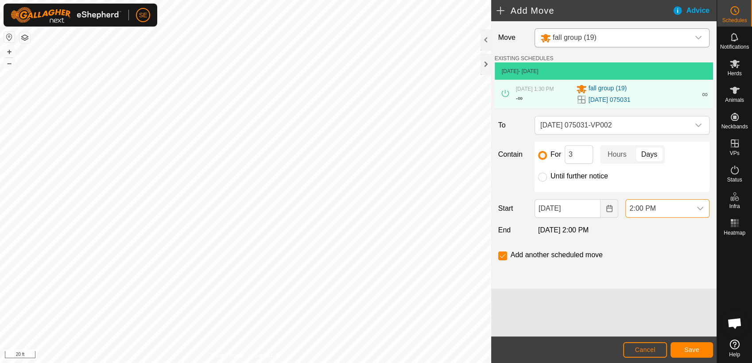
scroll to position [316, 0]
click at [676, 206] on span "2:00 PM" at bounding box center [659, 209] width 66 height 18
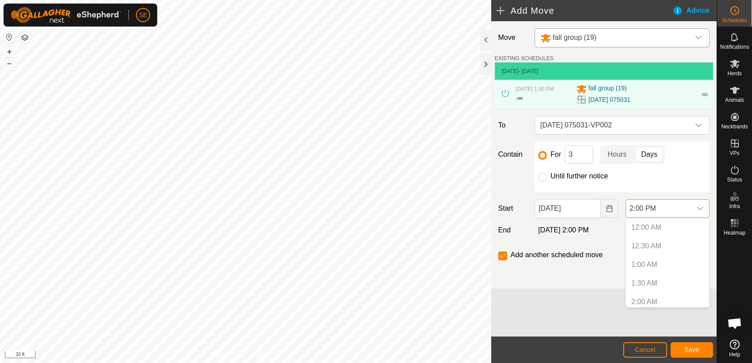
scroll to position [446, 0]
click at [648, 281] on li "1:30 PM" at bounding box center [667, 284] width 83 height 18
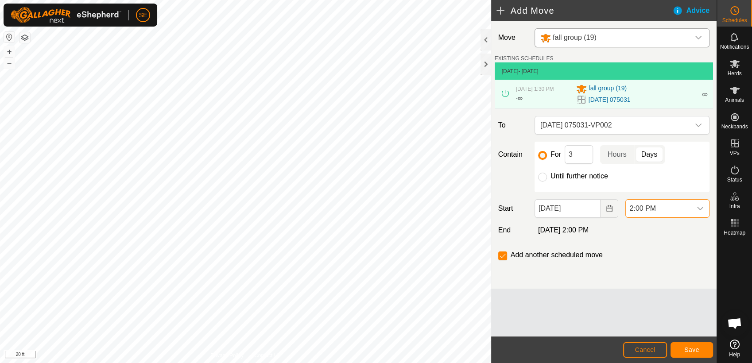
scroll to position [450, 0]
click at [691, 350] on span "Save" at bounding box center [691, 349] width 15 height 7
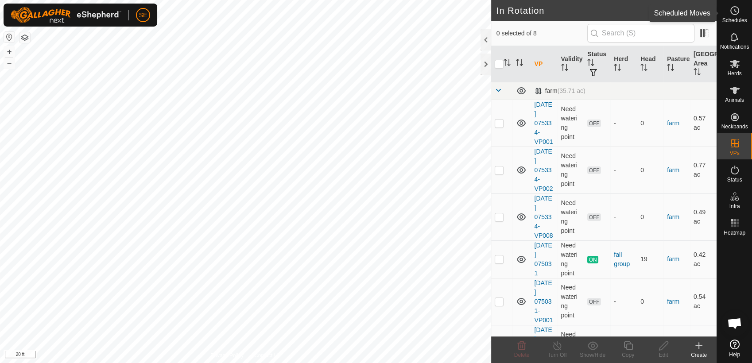
click at [731, 18] on span "Schedules" at bounding box center [734, 20] width 25 height 5
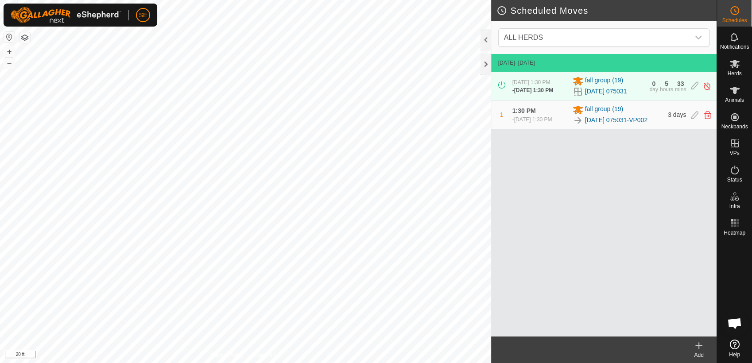
click at [697, 351] on icon at bounding box center [699, 346] width 11 height 11
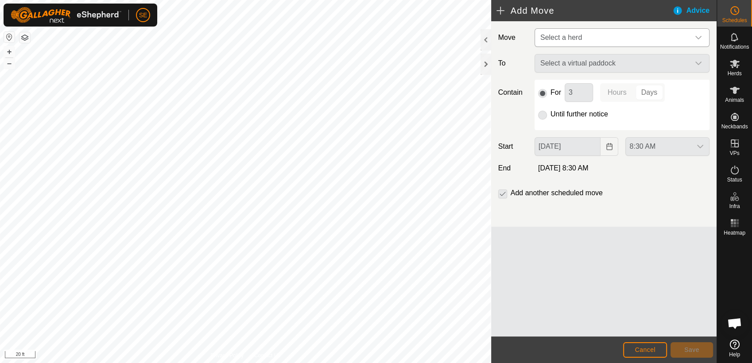
click at [596, 32] on span "Select a herd" at bounding box center [613, 38] width 153 height 18
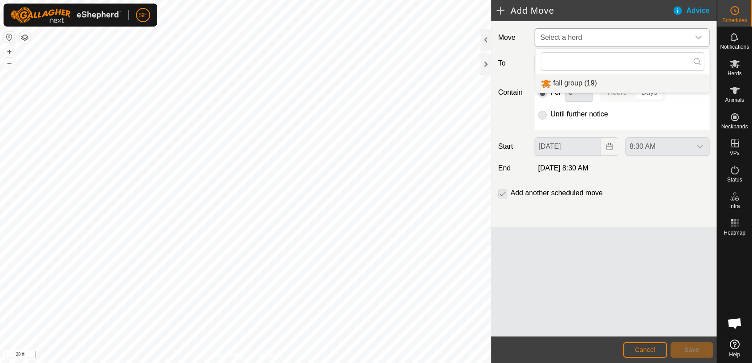
click at [578, 83] on li "fall group (19)" at bounding box center [622, 83] width 174 height 18
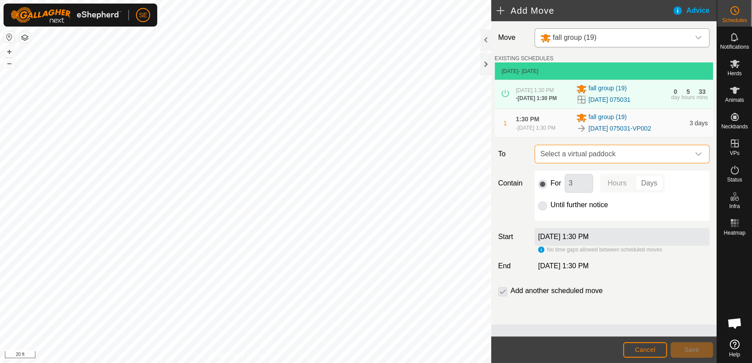
click at [582, 157] on span "Select a virtual paddock" at bounding box center [613, 154] width 153 height 18
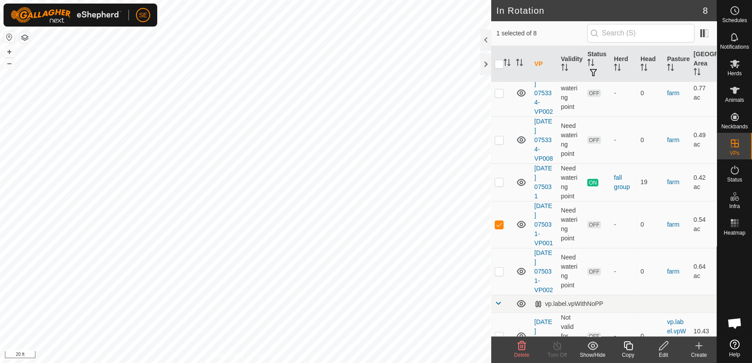
scroll to position [71, 0]
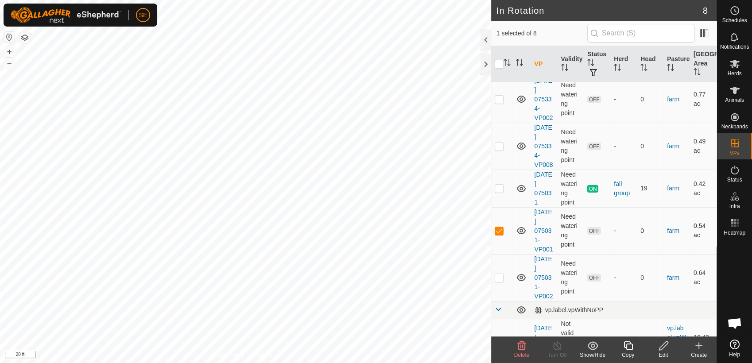
click at [499, 225] on td at bounding box center [501, 230] width 21 height 47
click at [498, 231] on p-checkbox at bounding box center [499, 230] width 9 height 7
checkbox input "true"
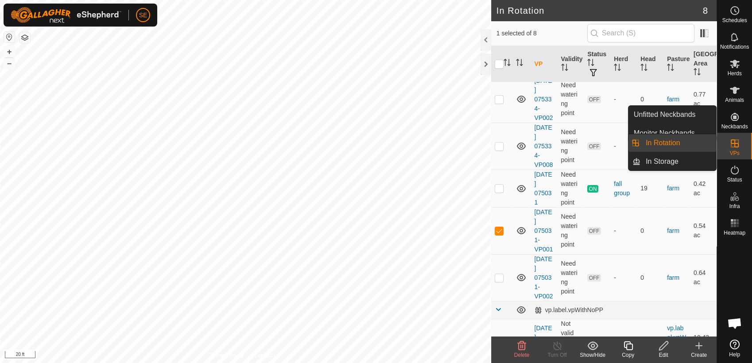
click at [686, 140] on link "In Rotation" at bounding box center [678, 143] width 76 height 18
click at [687, 138] on link "In Rotation" at bounding box center [678, 143] width 76 height 18
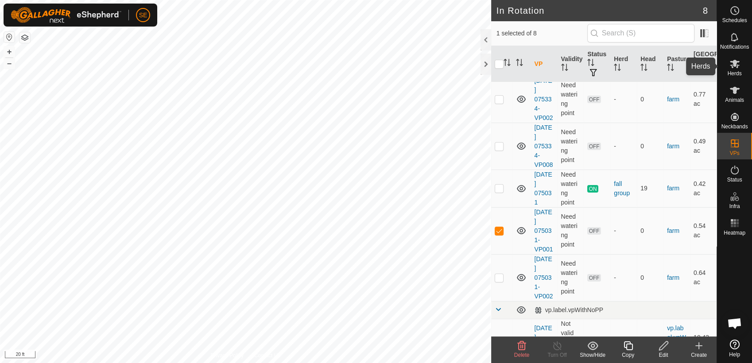
click at [735, 69] on es-mob-svg-icon at bounding box center [735, 64] width 16 height 14
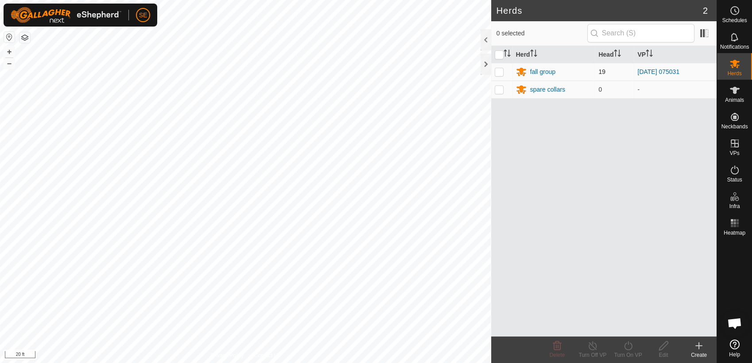
click at [498, 70] on p-checkbox at bounding box center [499, 71] width 9 height 7
checkbox input "true"
click at [627, 348] on icon at bounding box center [628, 346] width 11 height 11
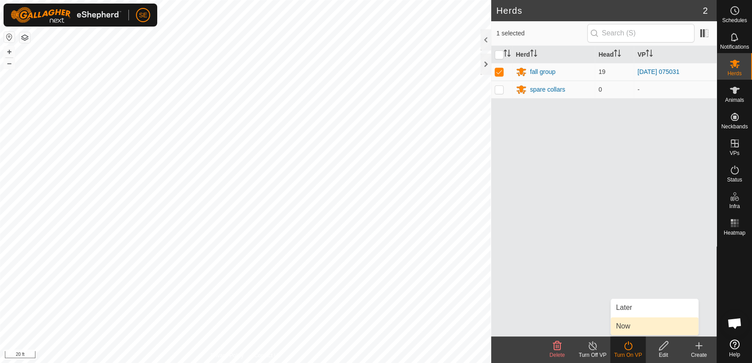
click at [630, 328] on link "Now" at bounding box center [655, 327] width 88 height 18
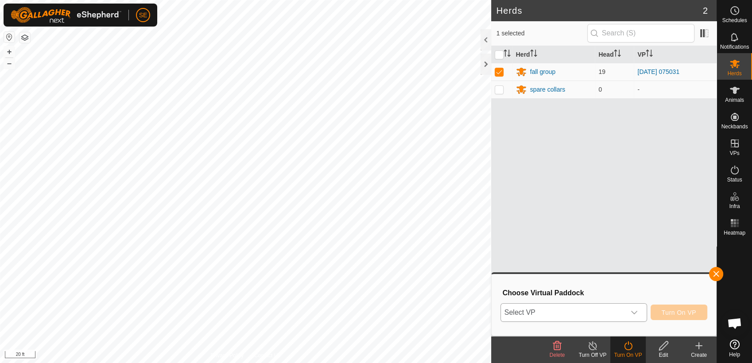
click at [604, 313] on span "Select VP" at bounding box center [563, 313] width 124 height 18
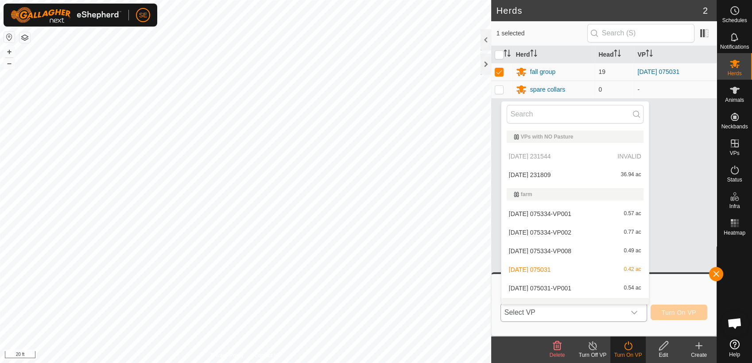
scroll to position [11, 0]
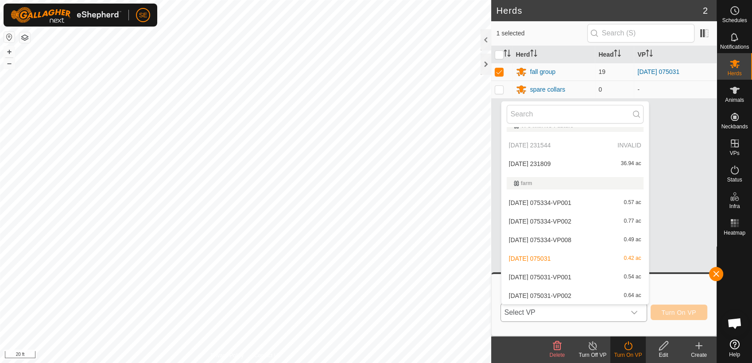
click at [604, 272] on li "[DATE] 075031-VP001 0.54 ac" at bounding box center [574, 277] width 147 height 18
